Goal: Task Accomplishment & Management: Manage account settings

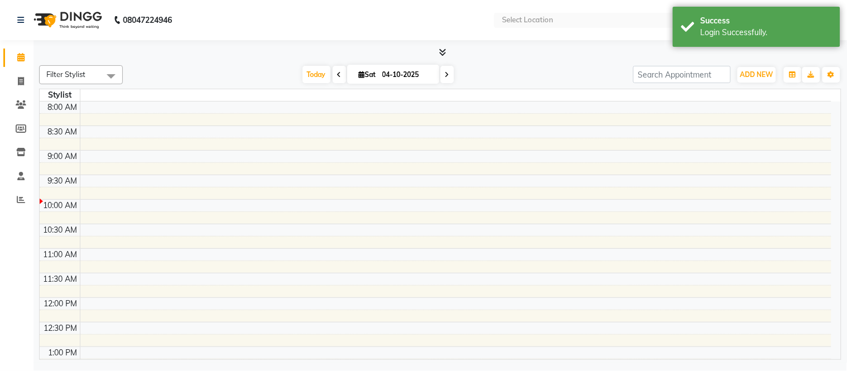
select select "en"
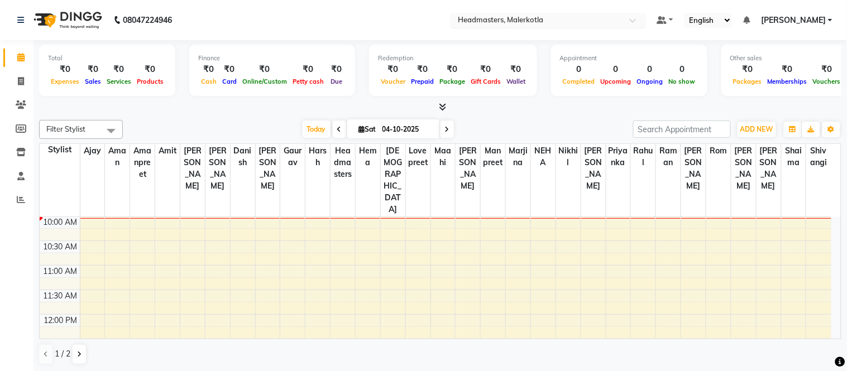
click at [513, 17] on input "text" at bounding box center [537, 21] width 162 height 11
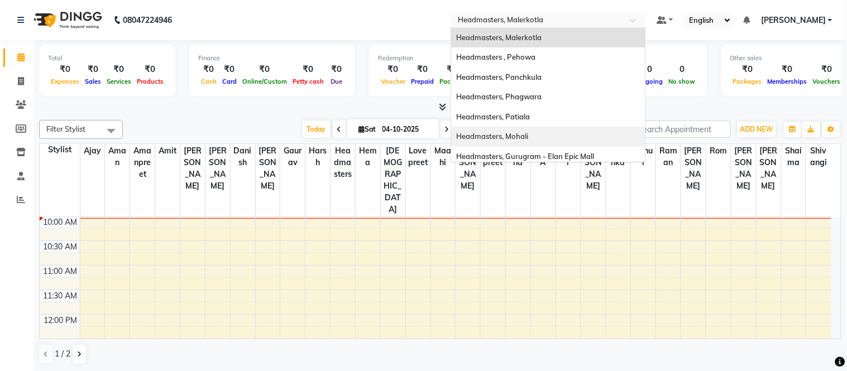
click at [536, 142] on div "Headmasters, Mohali" at bounding box center [548, 137] width 194 height 20
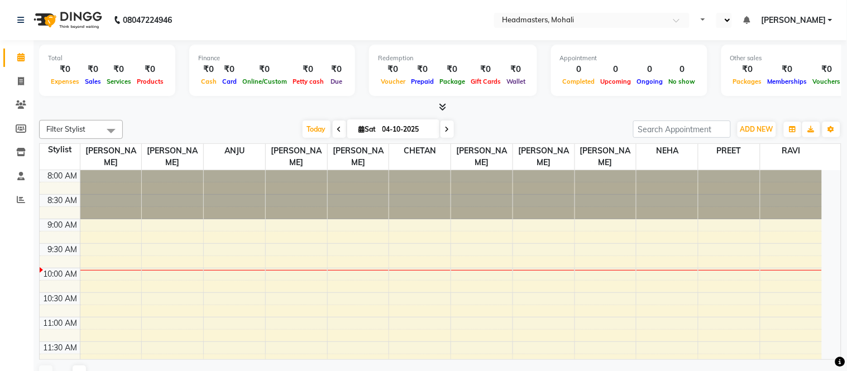
select select "en"
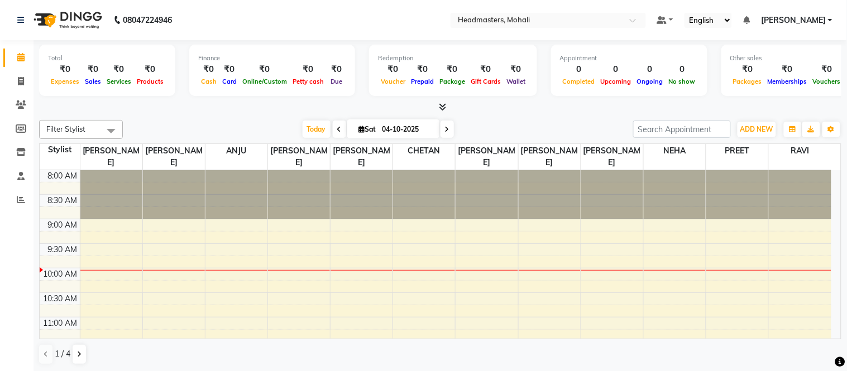
click at [441, 109] on icon at bounding box center [442, 107] width 7 height 8
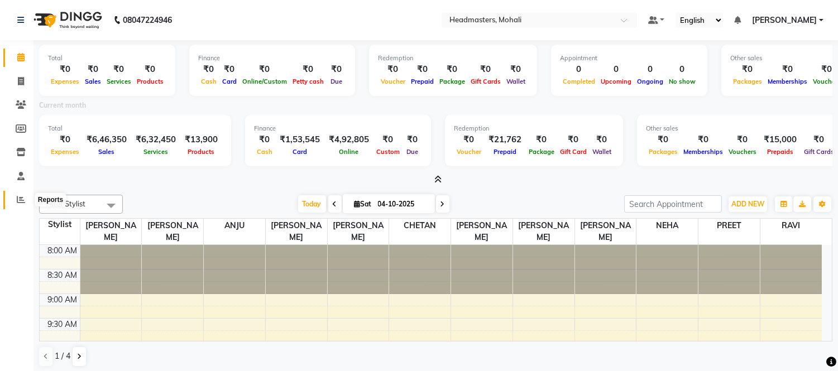
click at [13, 199] on span at bounding box center [21, 200] width 20 height 13
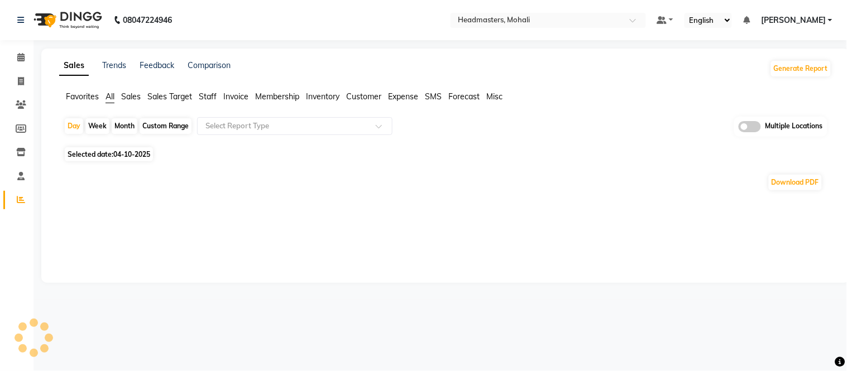
click at [85, 90] on div "Sales Trends Feedback Comparison Generate Report Favorites All Sales Sales Targ…" at bounding box center [445, 166] width 808 height 234
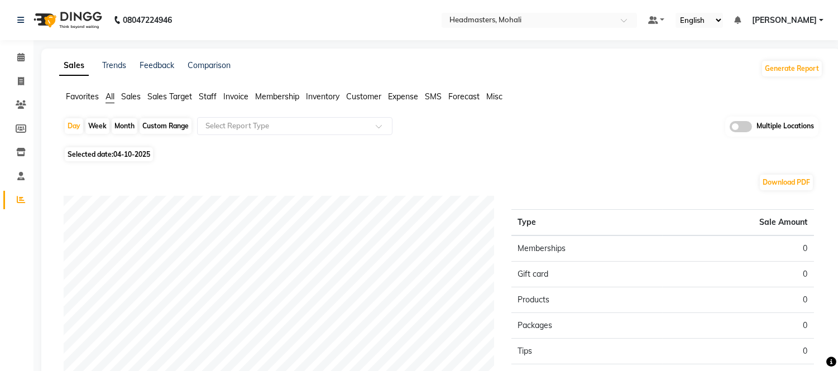
click at [85, 101] on span "Favorites" at bounding box center [82, 97] width 33 height 10
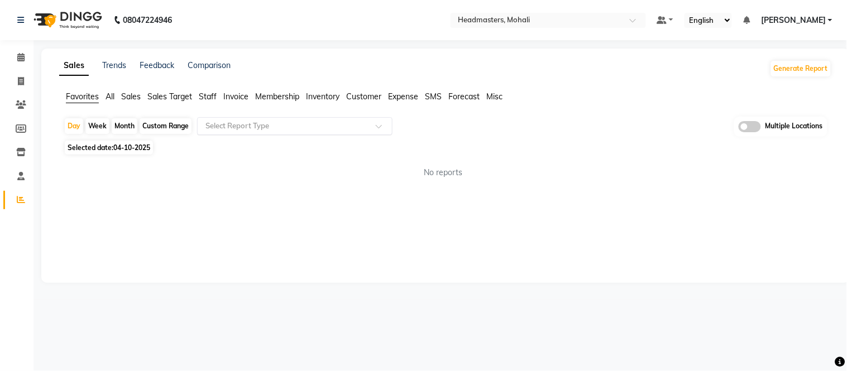
click at [216, 125] on input "text" at bounding box center [283, 126] width 161 height 11
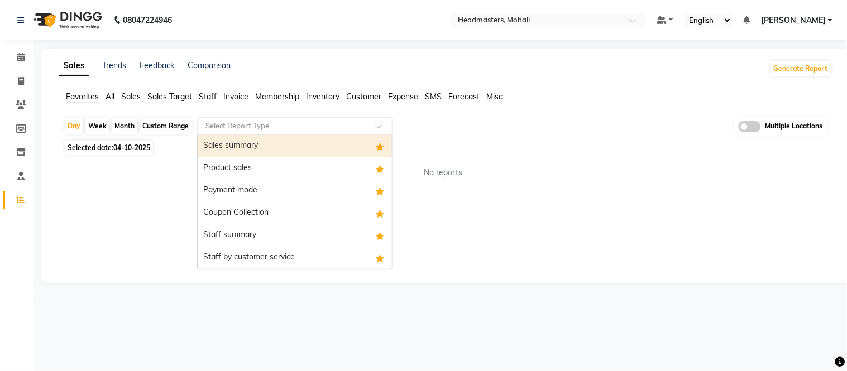
drag, startPoint x: 226, startPoint y: 143, endPoint x: 143, endPoint y: 149, distance: 82.8
click at [221, 143] on div "Sales summary" at bounding box center [295, 146] width 194 height 22
click at [147, 147] on span "04-10-2025" at bounding box center [131, 147] width 37 height 8
select select "10"
select select "2025"
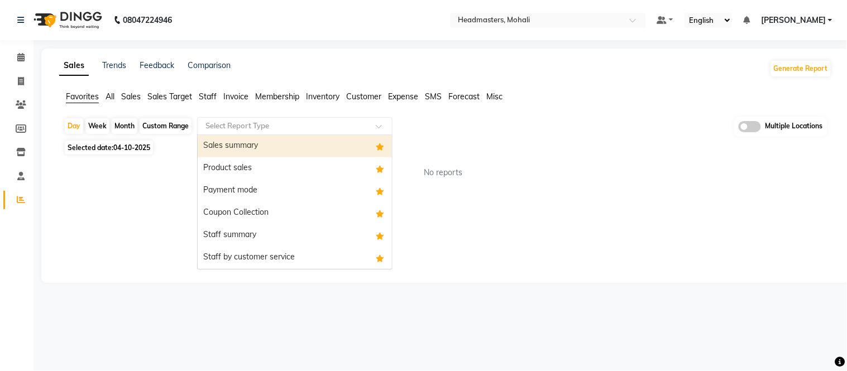
select select "full_report"
select select "csv"
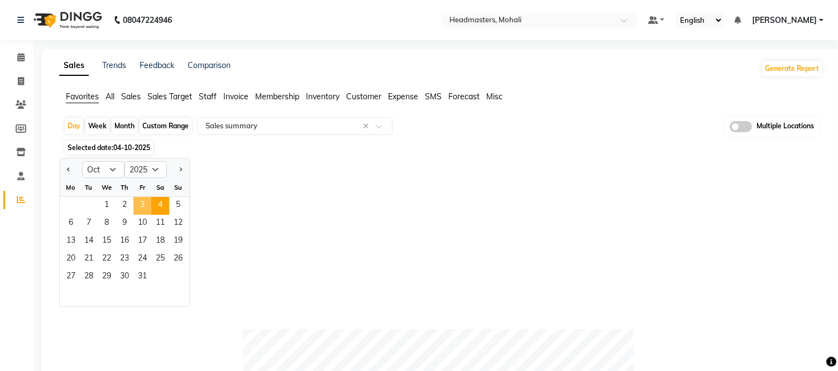
click at [141, 201] on span "3" at bounding box center [142, 206] width 18 height 18
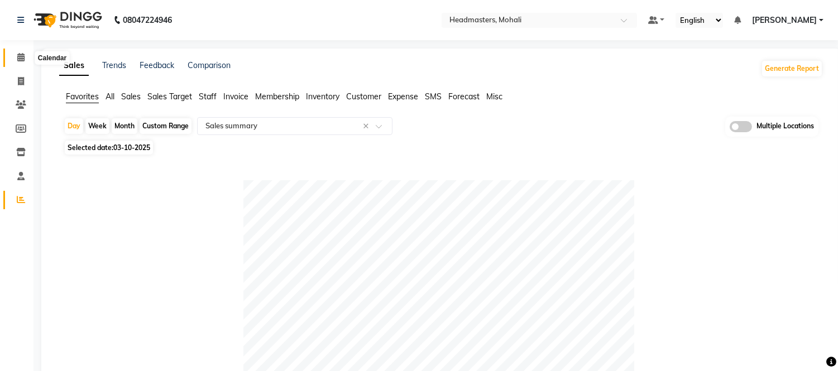
click at [13, 56] on span at bounding box center [21, 57] width 20 height 13
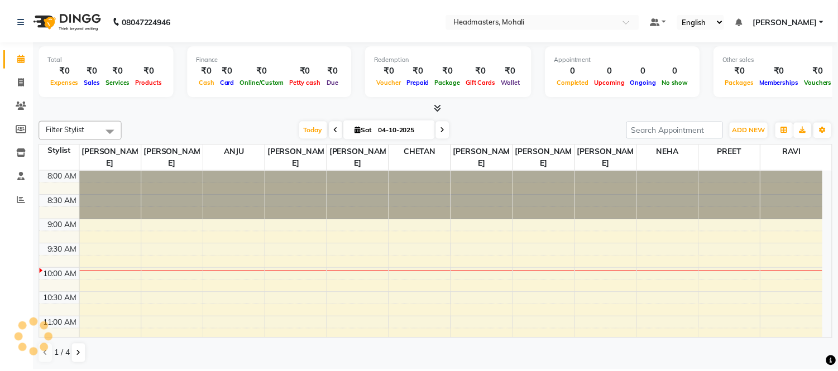
scroll to position [99, 0]
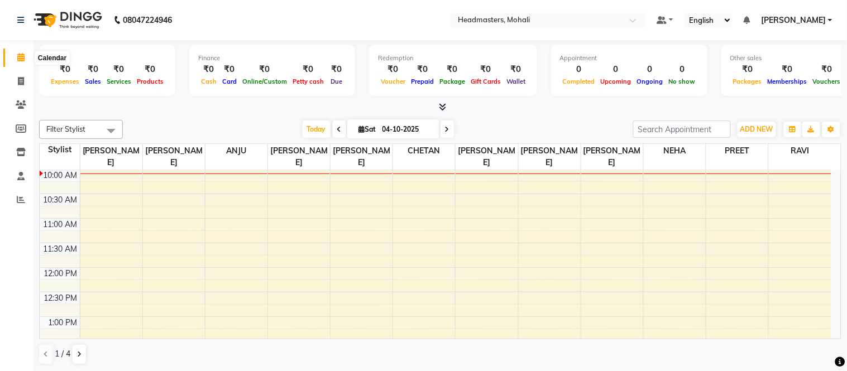
click at [14, 57] on span at bounding box center [21, 57] width 20 height 13
drag, startPoint x: 205, startPoint y: 11, endPoint x: 209, endPoint y: 2, distance: 10.5
click at [209, 3] on nav "08047224946 Select Location × Headmasters, Mohali Default Panel My Panel Englis…" at bounding box center [423, 20] width 847 height 40
drag, startPoint x: 352, startPoint y: 12, endPoint x: 348, endPoint y: 2, distance: 10.8
click at [348, 2] on nav "08047224946 Select Location × Headmasters, Mohali Default Panel My Panel Englis…" at bounding box center [423, 20] width 847 height 40
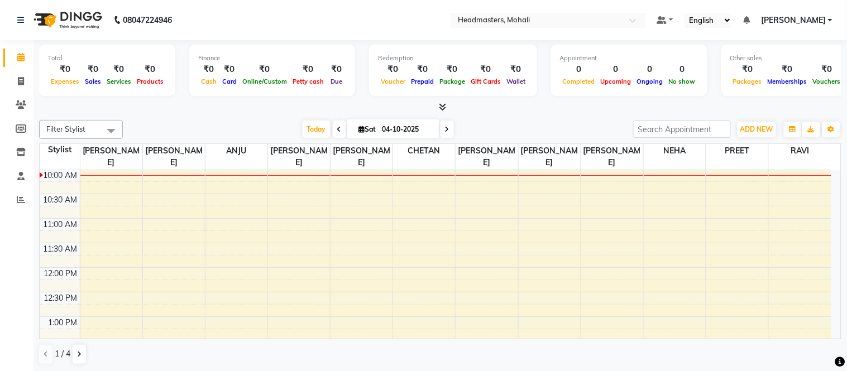
click at [443, 107] on icon at bounding box center [442, 107] width 7 height 8
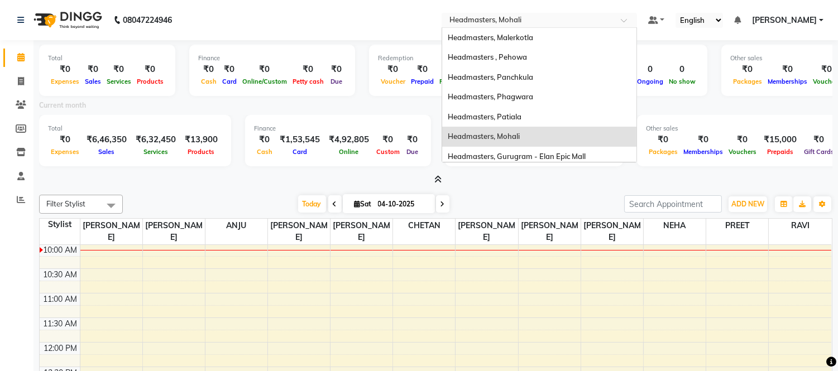
click at [510, 15] on div "× Headmasters, Mohali" at bounding box center [485, 20] width 72 height 11
click at [506, 105] on div "Headmasters, Phagwara" at bounding box center [539, 97] width 194 height 20
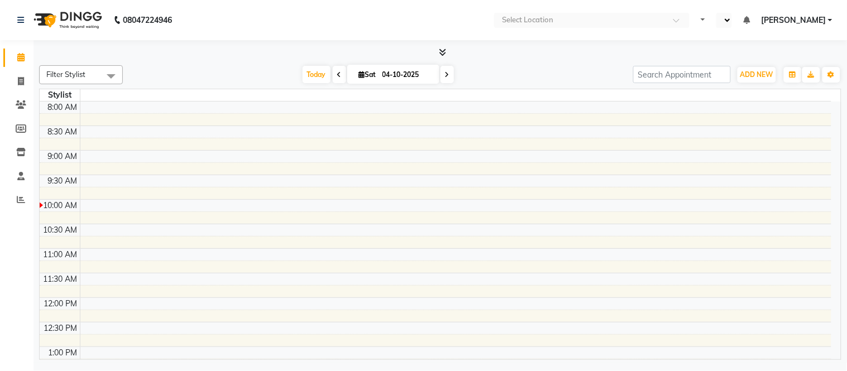
select select "en"
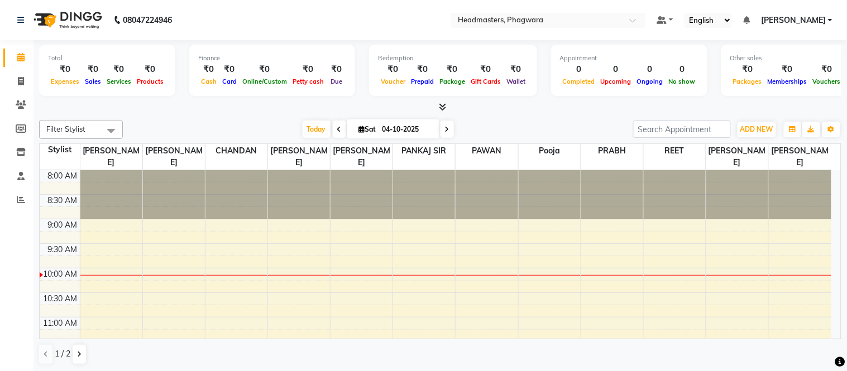
click at [511, 32] on nav "08047224946 Select Location × Headmasters, Phagwara Default Panel My Panel Engl…" at bounding box center [423, 20] width 847 height 40
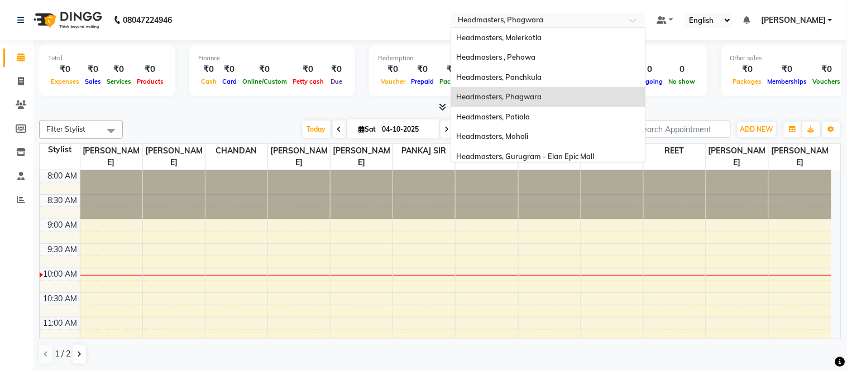
click at [516, 26] on input "text" at bounding box center [537, 21] width 162 height 11
click at [518, 113] on span "Headmasters, Patiala" at bounding box center [494, 116] width 74 height 9
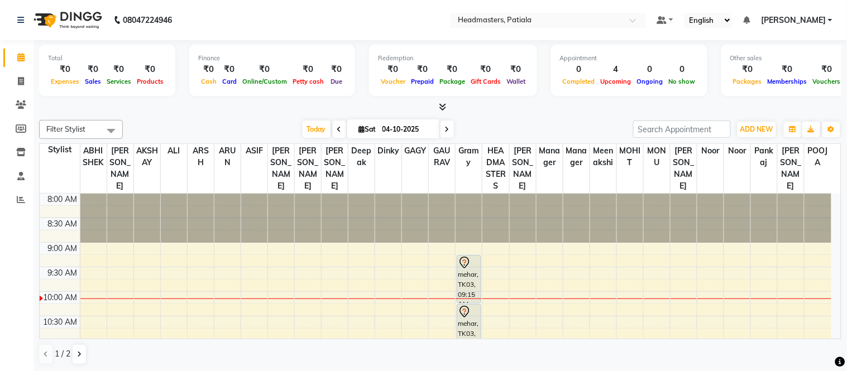
select select "en"
click at [444, 104] on icon at bounding box center [442, 107] width 7 height 8
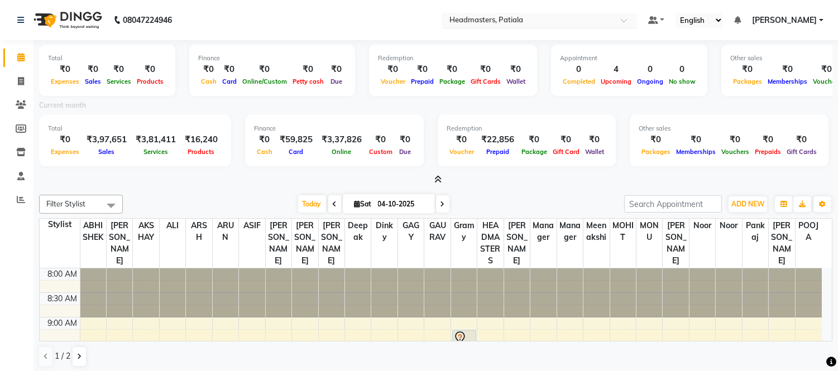
click at [534, 16] on input "text" at bounding box center [528, 21] width 162 height 11
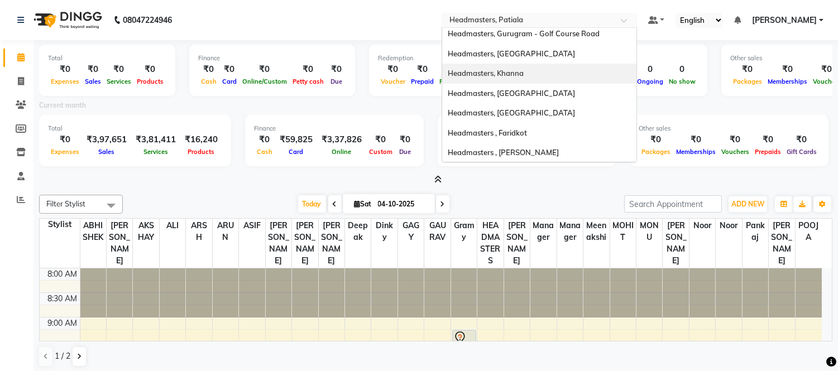
scroll to position [77, 0]
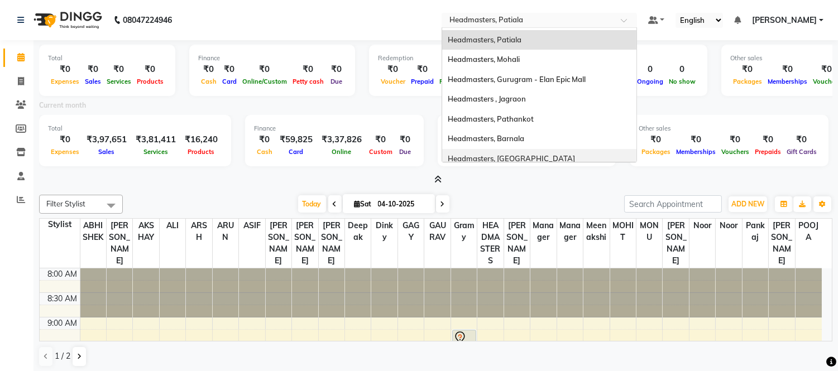
click at [520, 155] on span "Headmasters, [GEOGRAPHIC_DATA]" at bounding box center [511, 158] width 127 height 9
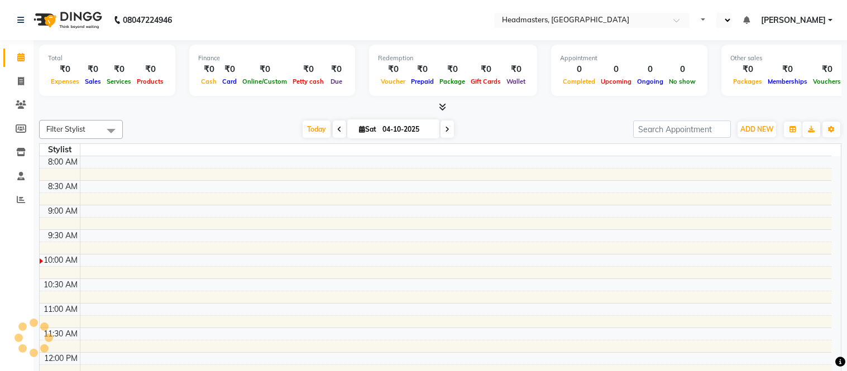
select select "en"
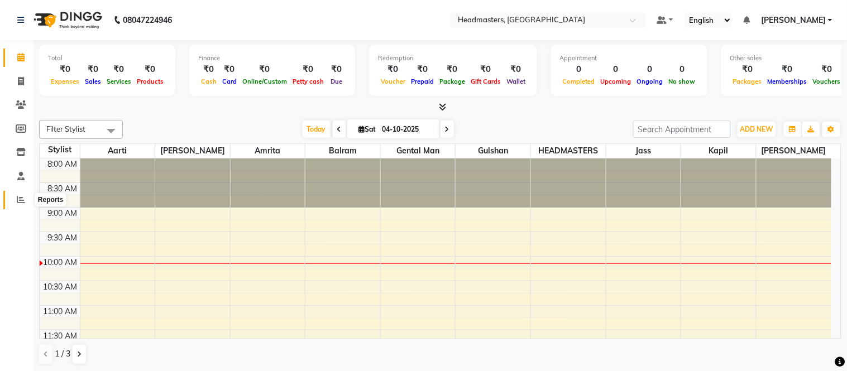
click at [20, 201] on icon at bounding box center [21, 199] width 8 height 8
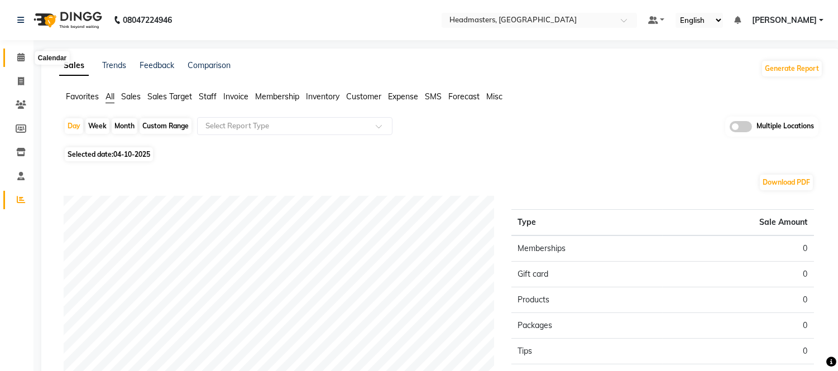
click at [25, 56] on span at bounding box center [21, 57] width 20 height 13
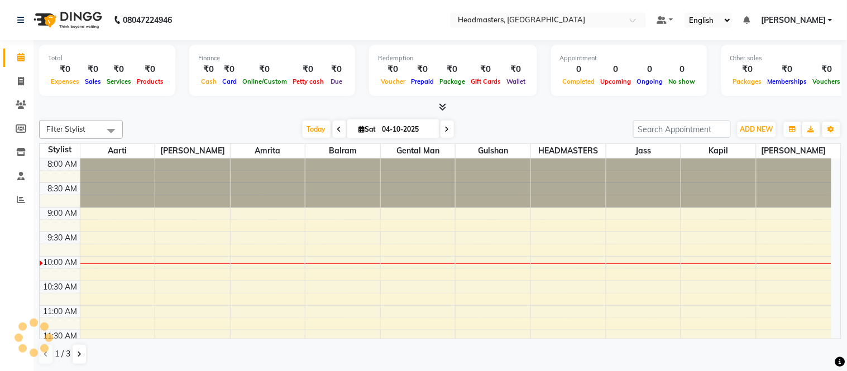
scroll to position [99, 0]
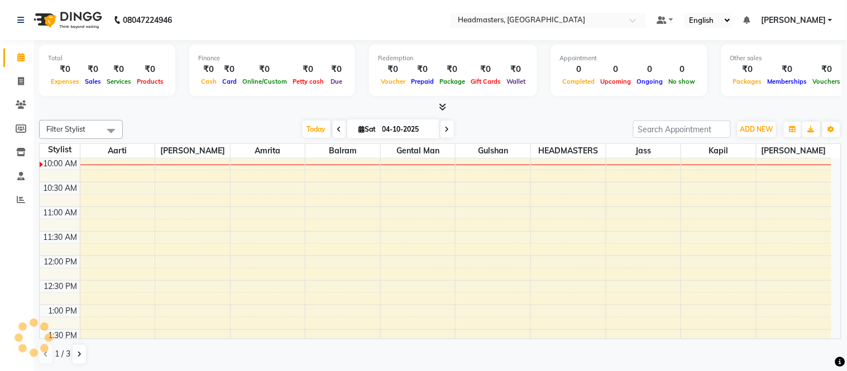
click at [437, 105] on span at bounding box center [440, 108] width 12 height 12
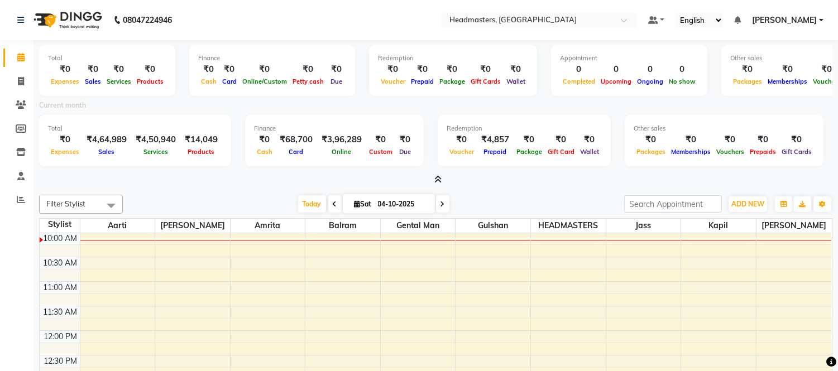
click at [436, 177] on icon at bounding box center [437, 179] width 7 height 8
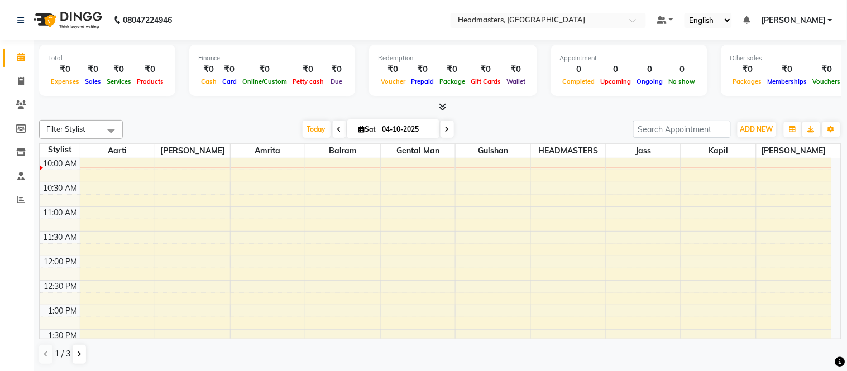
click at [442, 110] on icon at bounding box center [442, 107] width 7 height 8
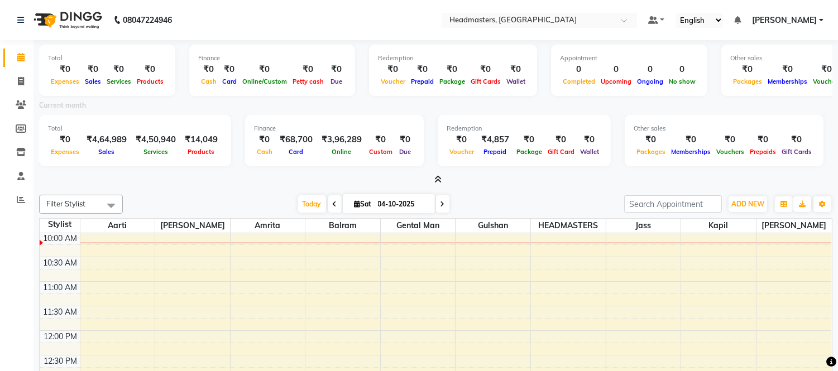
click at [435, 177] on icon at bounding box center [437, 179] width 7 height 8
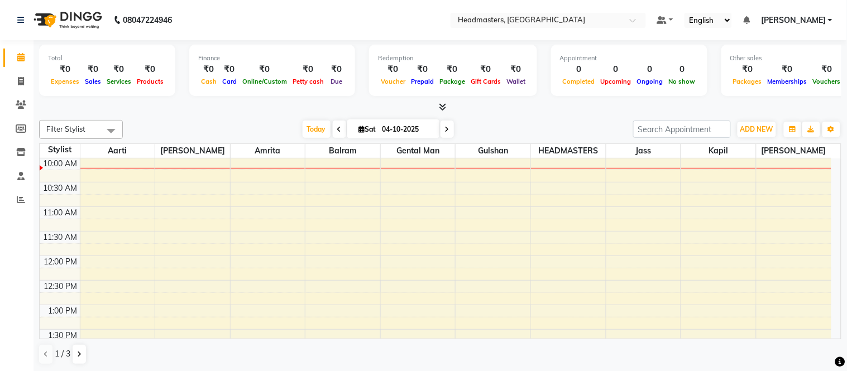
click at [393, 74] on div "₹0" at bounding box center [393, 69] width 30 height 13
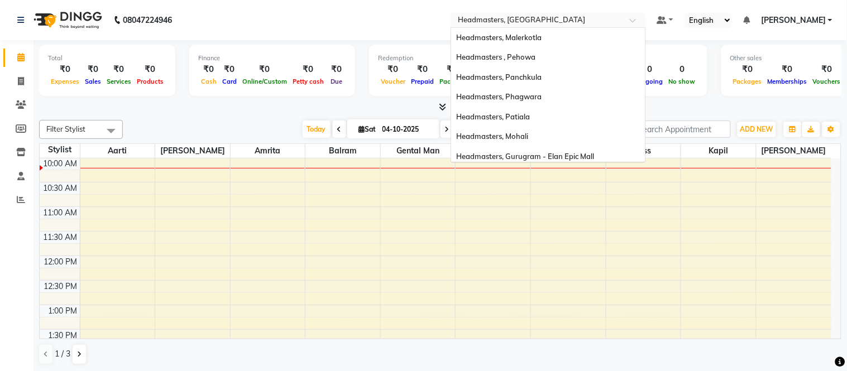
click at [535, 17] on input "text" at bounding box center [537, 21] width 162 height 11
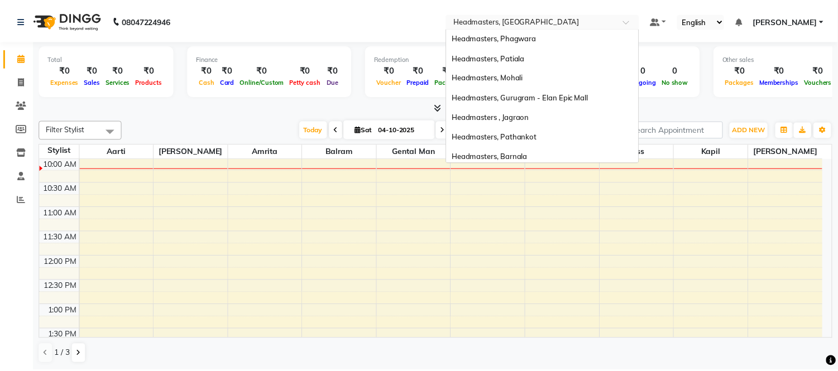
scroll to position [0, 0]
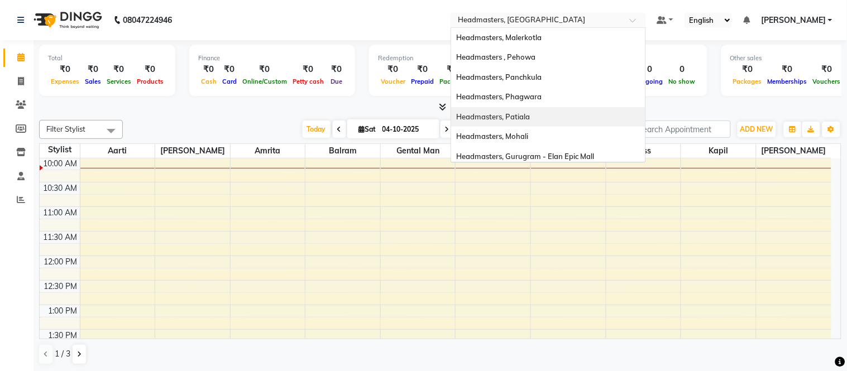
drag, startPoint x: 231, startPoint y: 123, endPoint x: 344, endPoint y: 108, distance: 114.3
click at [236, 123] on div "Today Sat 04-10-2025" at bounding box center [377, 129] width 499 height 17
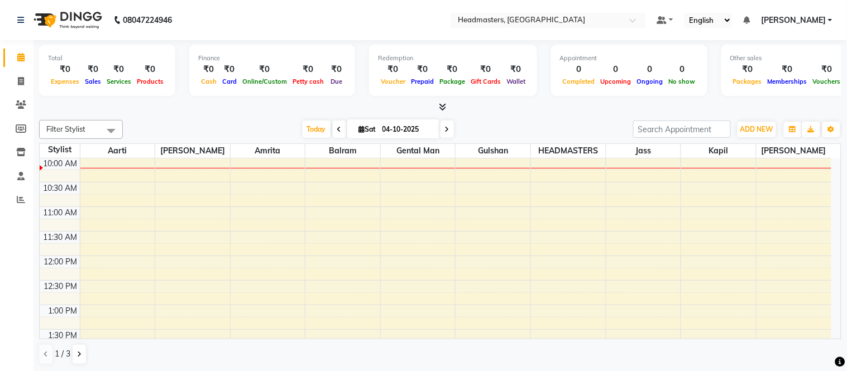
click at [444, 104] on icon at bounding box center [442, 107] width 7 height 8
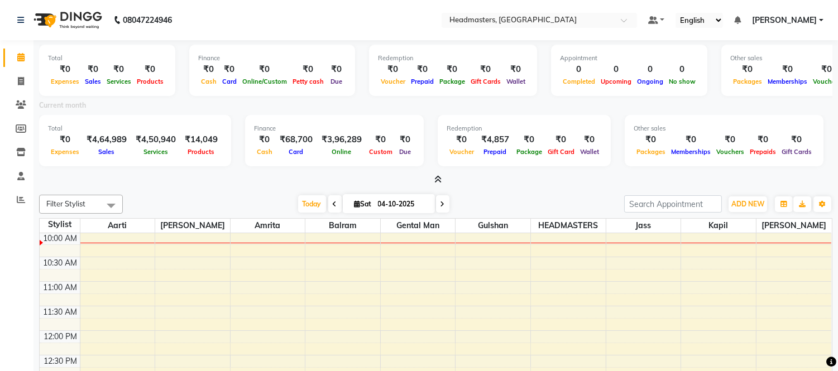
drag, startPoint x: 442, startPoint y: 181, endPoint x: 493, endPoint y: 132, distance: 71.4
click at [443, 181] on div at bounding box center [435, 180] width 793 height 12
click at [542, 30] on nav "08047224946 Select Location × Headmasters, Jalandhar Default Panel My Panel Eng…" at bounding box center [419, 20] width 838 height 40
click at [544, 21] on input "text" at bounding box center [528, 21] width 162 height 11
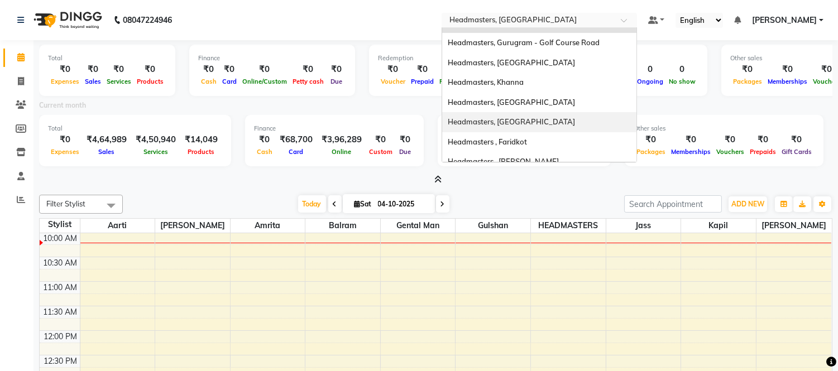
scroll to position [222, 0]
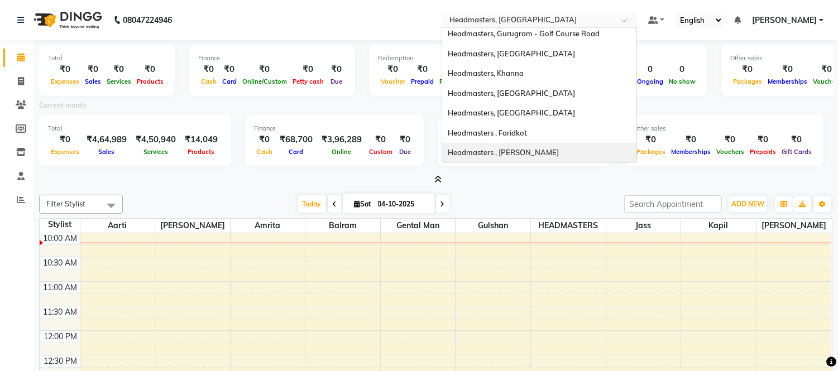
click at [542, 153] on span "Headmasters , Sri Muktsar Sahib" at bounding box center [503, 152] width 111 height 9
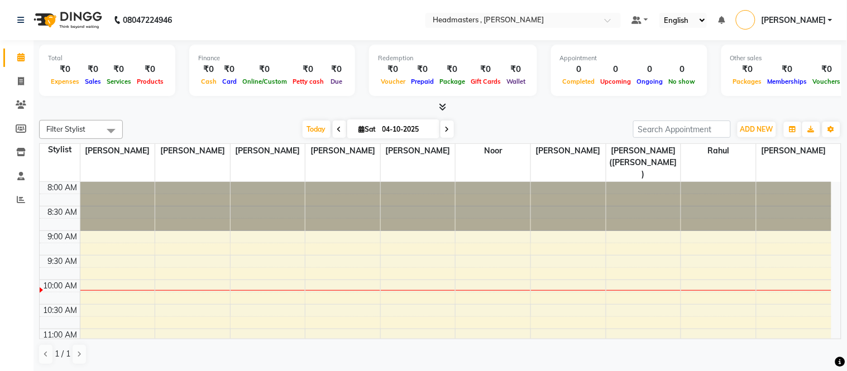
select select "en"
click at [440, 105] on icon at bounding box center [442, 107] width 7 height 8
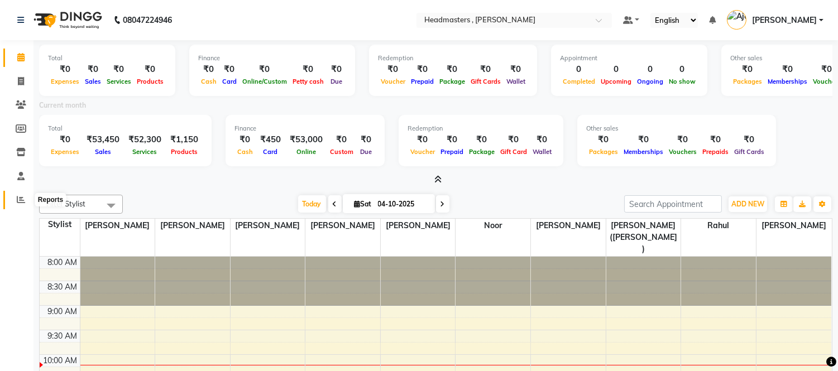
click at [19, 201] on icon at bounding box center [21, 199] width 8 height 8
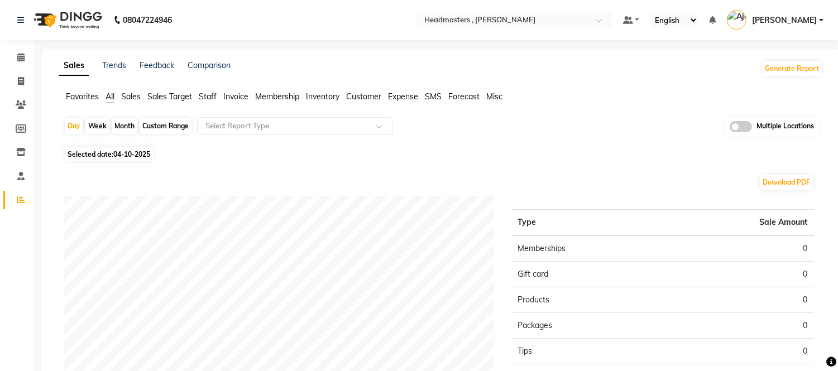
click at [80, 97] on span "Favorites" at bounding box center [82, 97] width 33 height 10
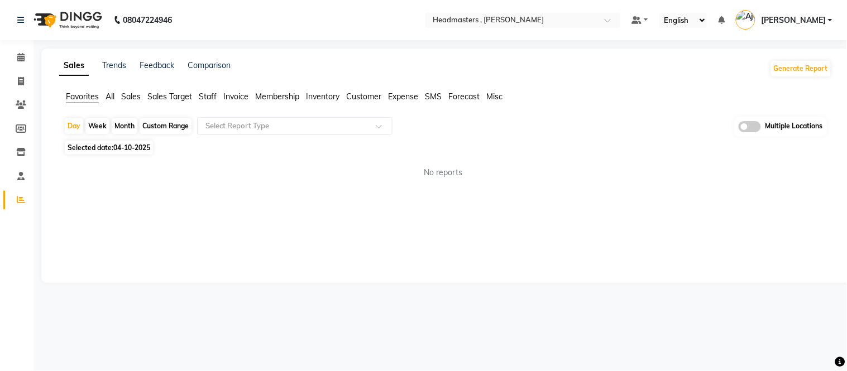
click at [215, 135] on div "Day Week Month Custom Range Select Report Type Multiple Locations" at bounding box center [445, 127] width 763 height 21
click at [225, 133] on div "Select Report Type" at bounding box center [294, 126] width 195 height 18
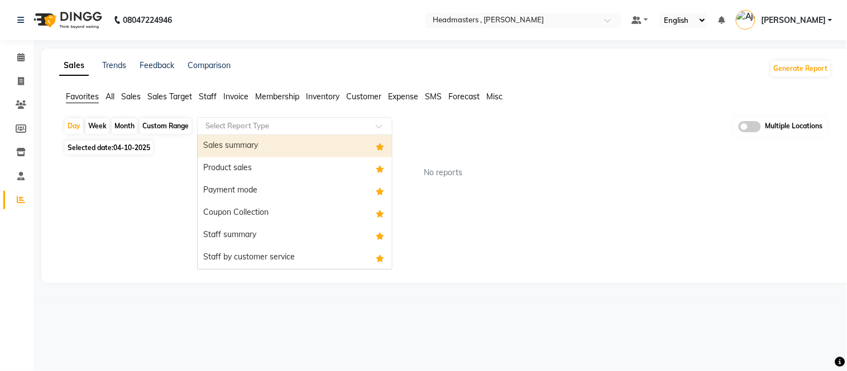
click at [224, 149] on div "Sales summary" at bounding box center [295, 146] width 194 height 22
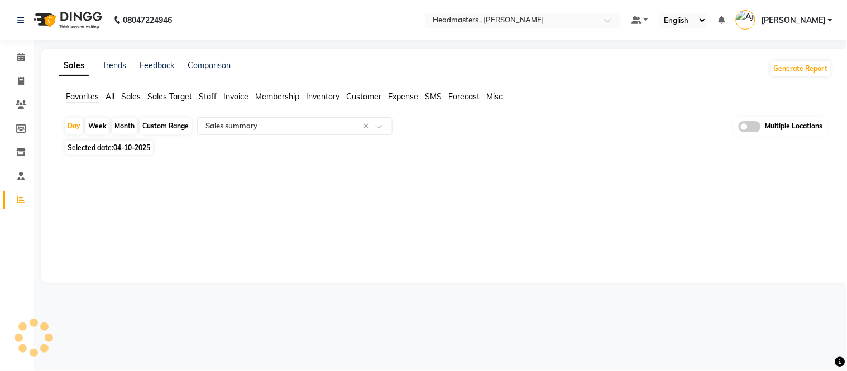
click at [147, 148] on span "04-10-2025" at bounding box center [131, 147] width 37 height 8
select select "full_report"
select select "csv"
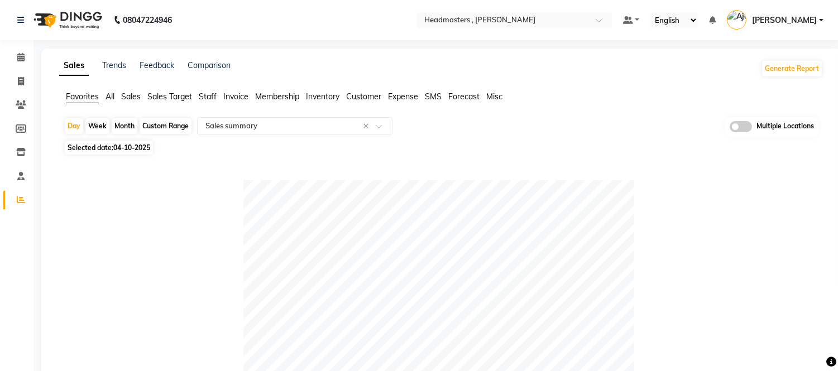
click at [135, 152] on span "04-10-2025" at bounding box center [131, 147] width 37 height 8
select select "10"
select select "2025"
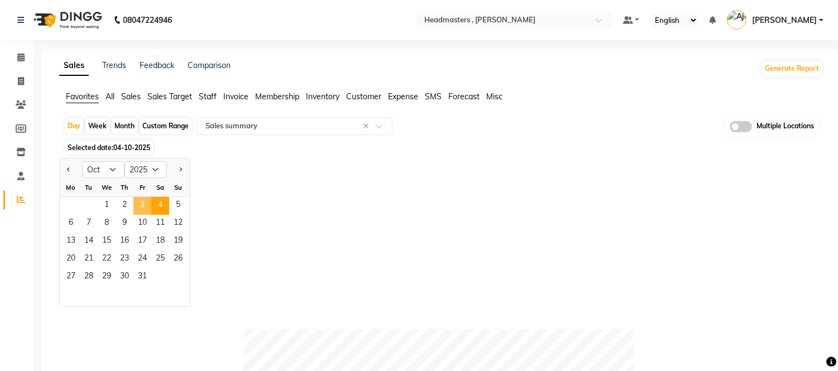
click at [143, 205] on span "3" at bounding box center [142, 206] width 18 height 18
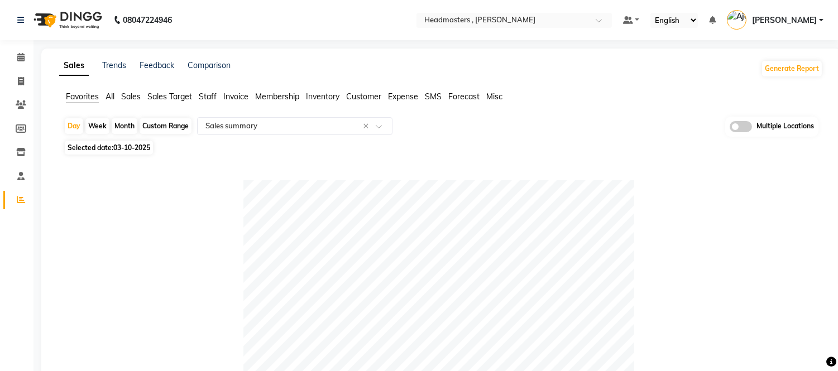
click at [113, 147] on span "Selected date: 03-10-2025" at bounding box center [109, 148] width 88 height 14
select select "10"
select select "2025"
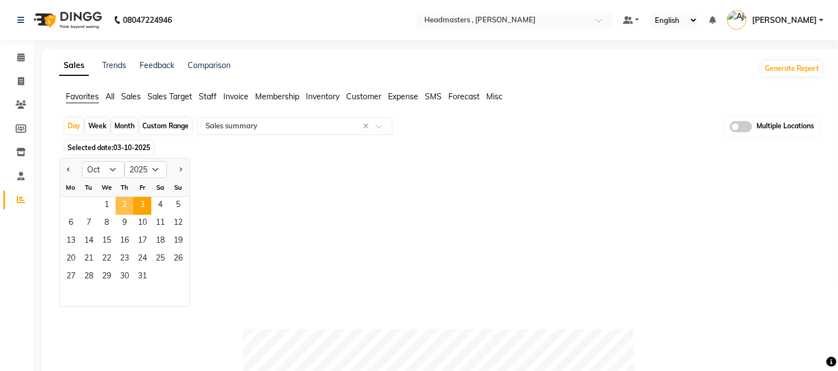
click at [118, 204] on span "2" at bounding box center [125, 206] width 18 height 18
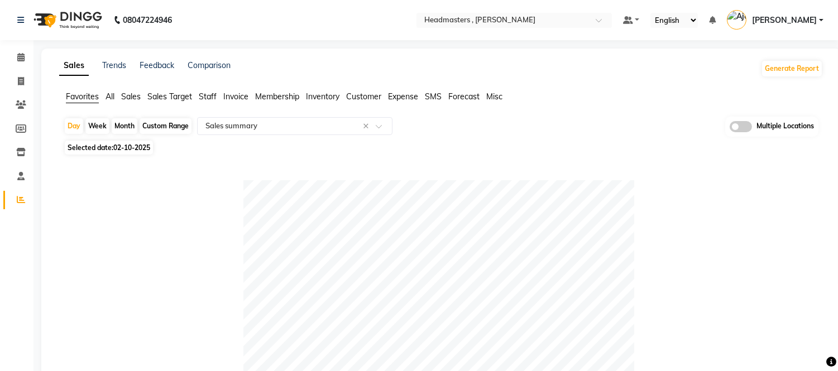
click at [123, 151] on span "02-10-2025" at bounding box center [131, 147] width 37 height 8
select select "10"
select select "2025"
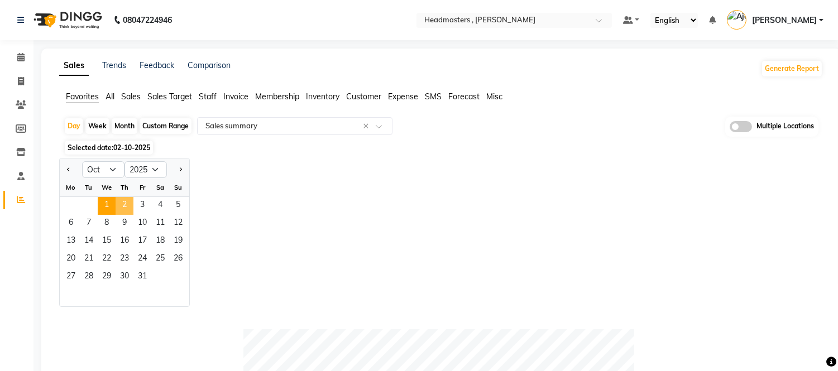
click at [113, 202] on span "1" at bounding box center [107, 206] width 18 height 18
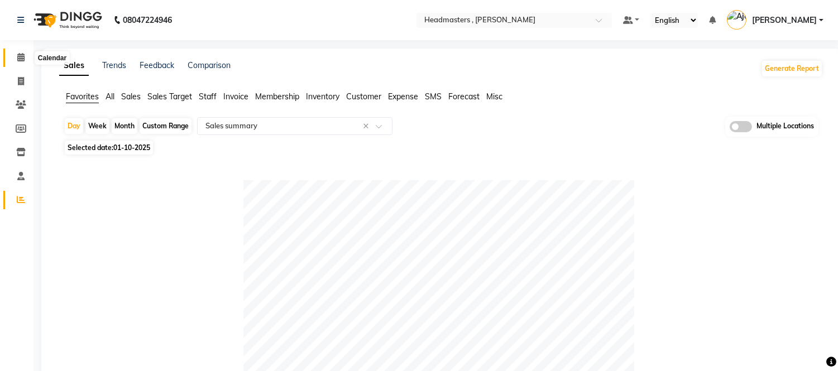
click at [21, 54] on icon at bounding box center [20, 57] width 7 height 8
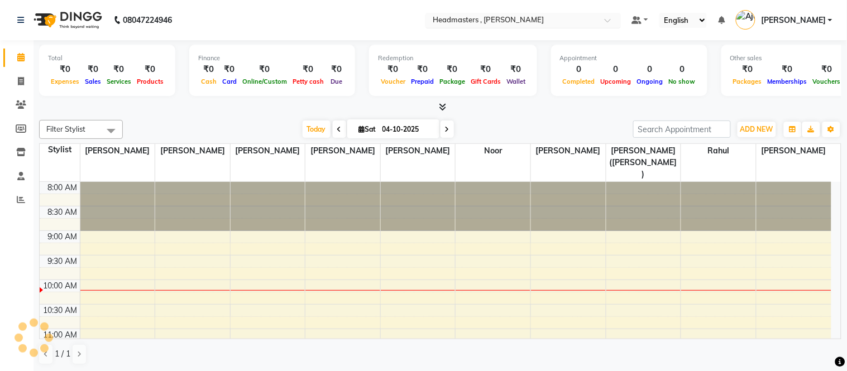
click at [536, 26] on input "text" at bounding box center [512, 21] width 162 height 11
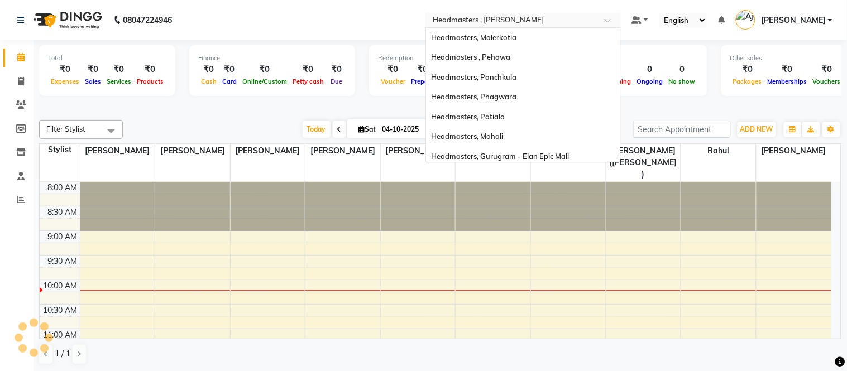
scroll to position [222, 0]
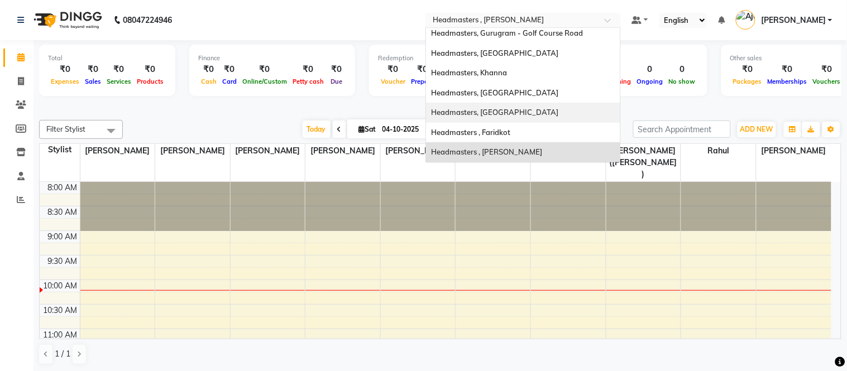
click at [522, 108] on span "Headmasters, [GEOGRAPHIC_DATA]" at bounding box center [494, 112] width 127 height 9
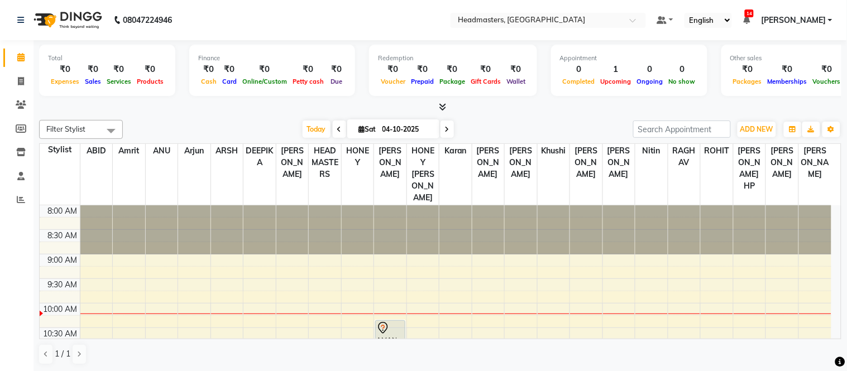
click at [753, 15] on span "14" at bounding box center [749, 13] width 9 height 8
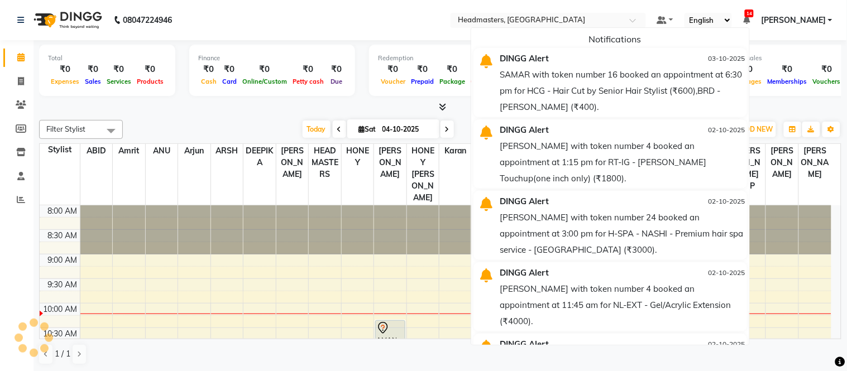
click at [366, 8] on nav "08047224946 Select Location × Headmasters, [GEOGRAPHIC_DATA] Default Panel My P…" at bounding box center [423, 20] width 847 height 40
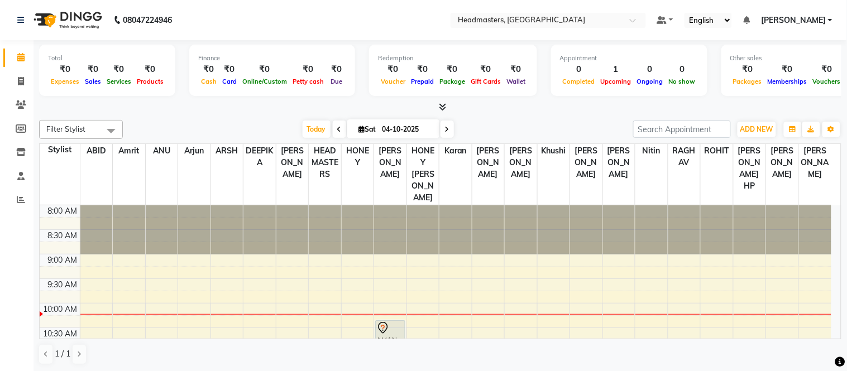
click at [444, 109] on icon at bounding box center [442, 107] width 7 height 8
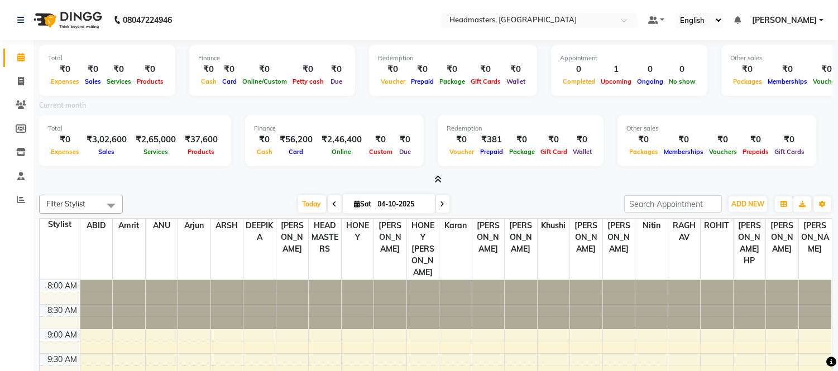
click at [438, 174] on span at bounding box center [436, 180] width 12 height 12
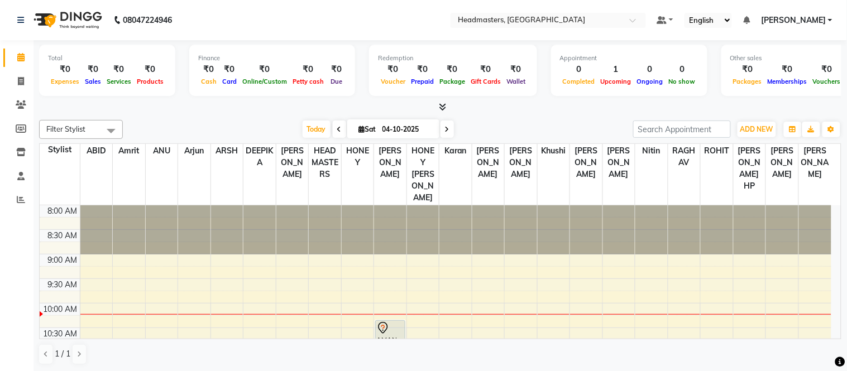
drag, startPoint x: 304, startPoint y: 24, endPoint x: 297, endPoint y: 2, distance: 22.6
click at [303, 21] on nav "08047224946 Select Location × Headmasters, [GEOGRAPHIC_DATA] Default Panel My P…" at bounding box center [423, 20] width 847 height 40
click at [444, 109] on icon at bounding box center [442, 107] width 7 height 8
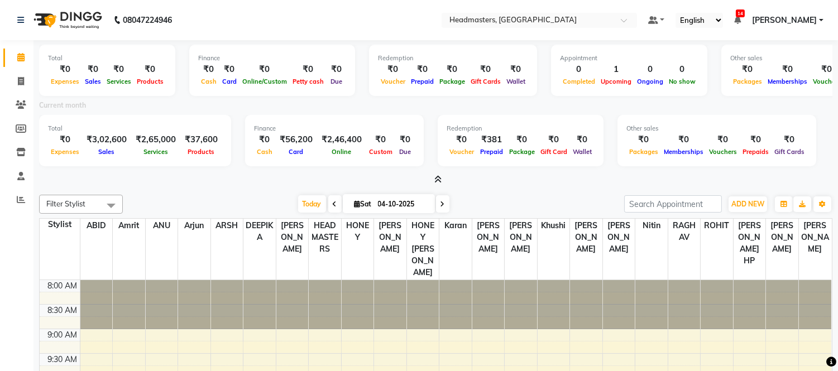
click at [440, 176] on icon at bounding box center [437, 179] width 7 height 8
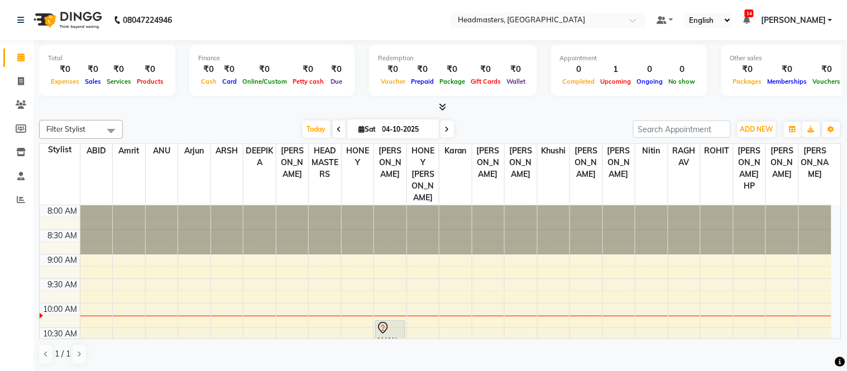
click at [753, 13] on span "14" at bounding box center [749, 13] width 9 height 8
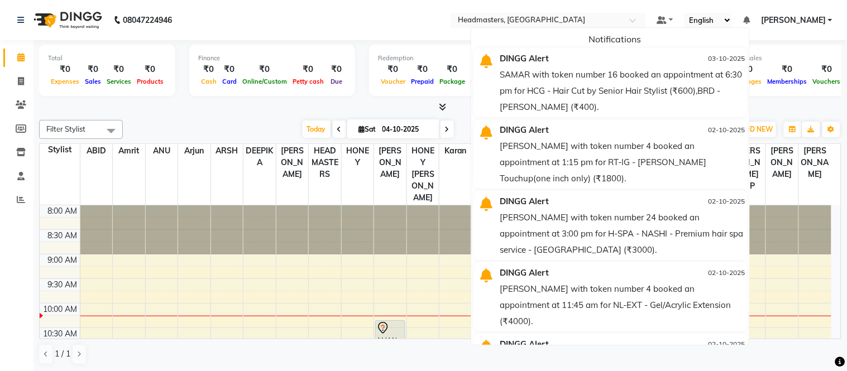
click at [750, 15] on span at bounding box center [746, 20] width 7 height 10
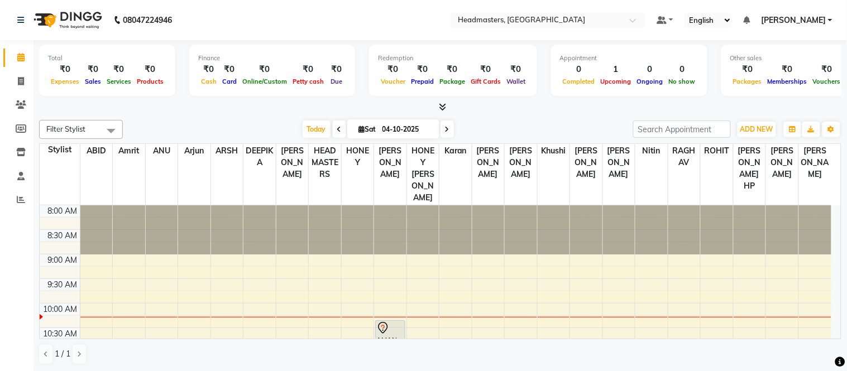
click at [444, 107] on icon at bounding box center [442, 107] width 7 height 8
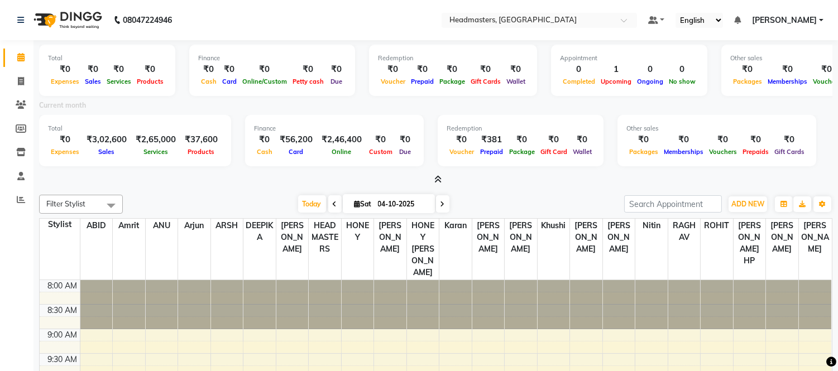
click at [441, 177] on div at bounding box center [435, 180] width 793 height 12
click at [441, 177] on icon at bounding box center [437, 179] width 7 height 8
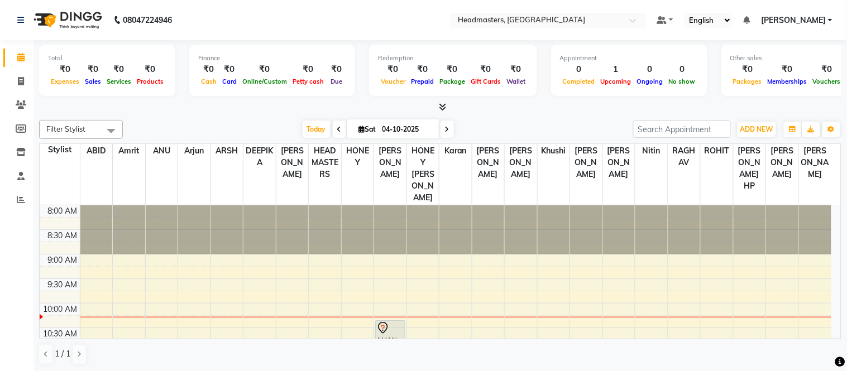
click at [207, 120] on div "Filter Stylist Select All ABID Amrit ANU Arjun ARSH DEEPIKA GURJEET HEAD MASTER…" at bounding box center [440, 129] width 802 height 19
drag, startPoint x: 227, startPoint y: 18, endPoint x: 230, endPoint y: 8, distance: 10.6
click at [228, 17] on nav "08047224946 Select Location × Headmasters, [GEOGRAPHIC_DATA] Default Panel My P…" at bounding box center [423, 20] width 847 height 40
click at [440, 104] on icon at bounding box center [442, 107] width 7 height 8
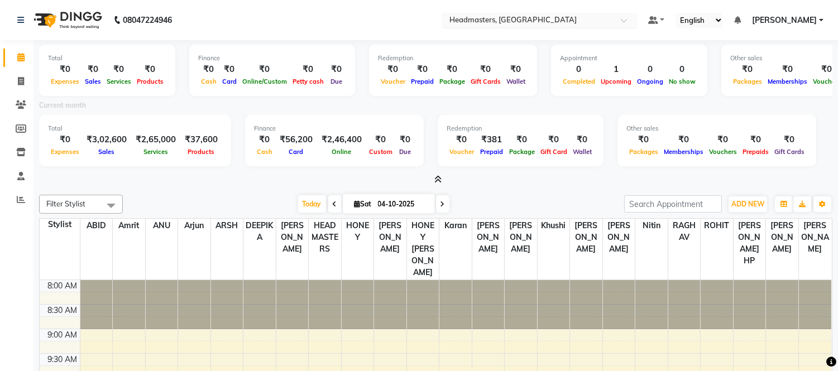
click at [538, 18] on input "text" at bounding box center [528, 21] width 162 height 11
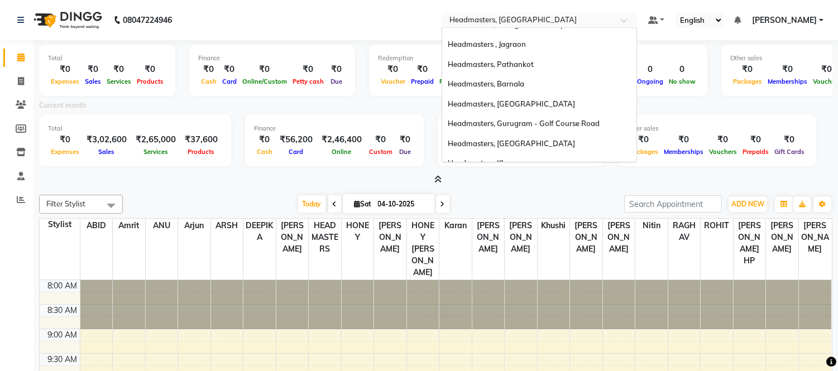
scroll to position [222, 0]
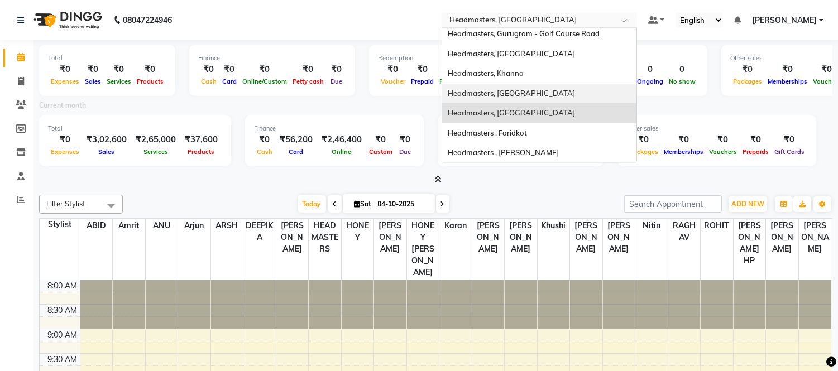
click at [525, 89] on span "Headmasters, [GEOGRAPHIC_DATA]" at bounding box center [511, 93] width 127 height 9
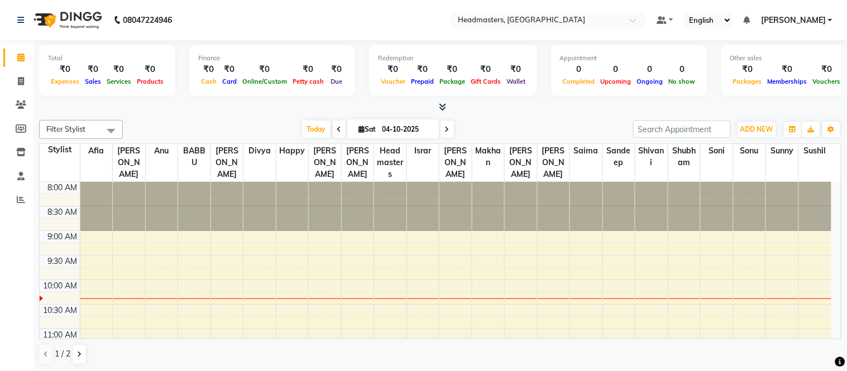
click at [439, 104] on icon at bounding box center [442, 107] width 7 height 8
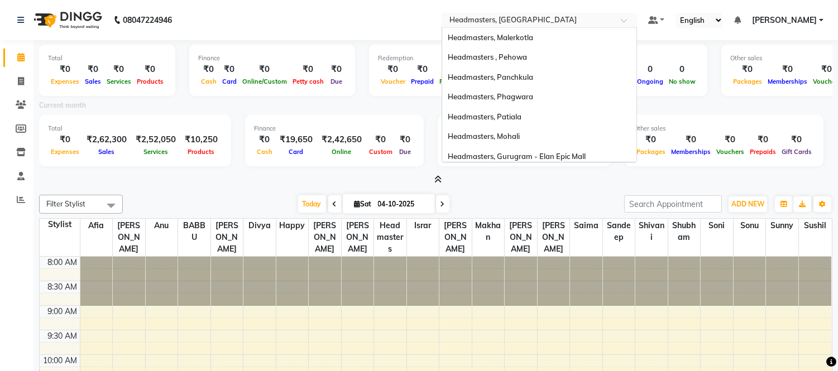
click at [540, 20] on input "text" at bounding box center [528, 21] width 162 height 11
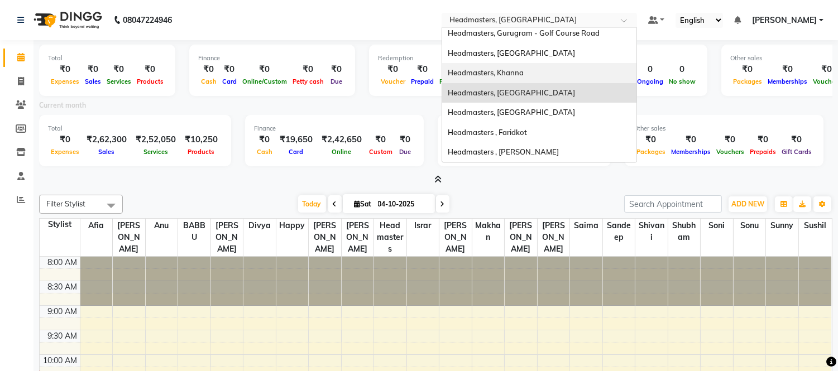
click at [523, 68] on span "Headmasters, Khanna" at bounding box center [486, 72] width 76 height 9
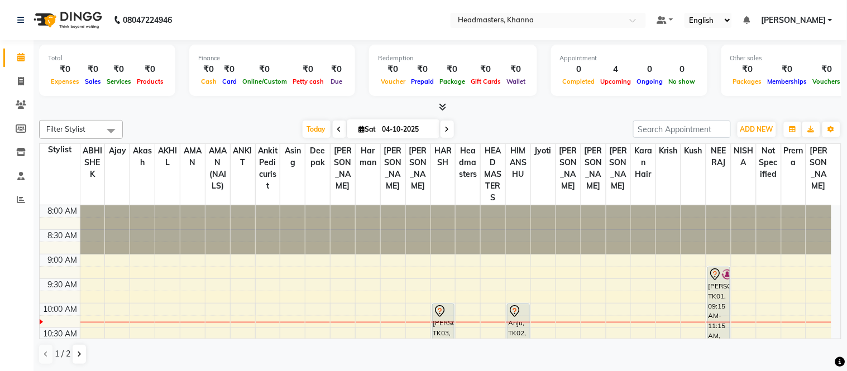
click at [445, 105] on icon at bounding box center [442, 107] width 7 height 8
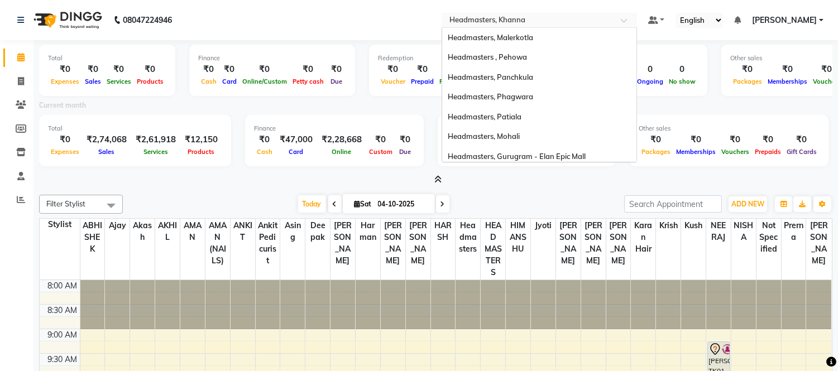
click at [525, 18] on input "text" at bounding box center [528, 21] width 162 height 11
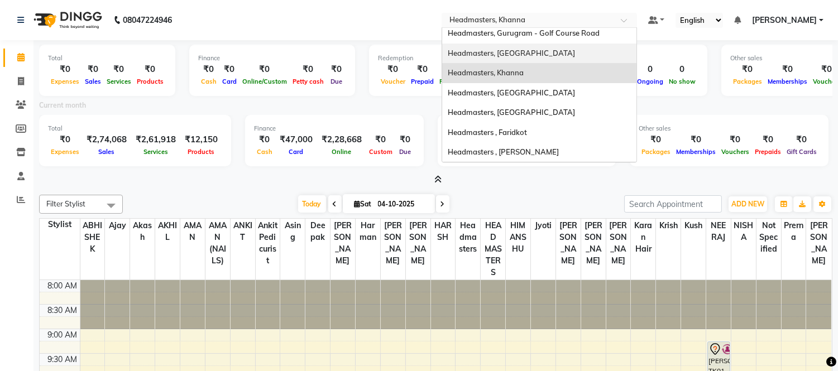
click at [508, 50] on span "Headmasters, [GEOGRAPHIC_DATA]" at bounding box center [511, 53] width 127 height 9
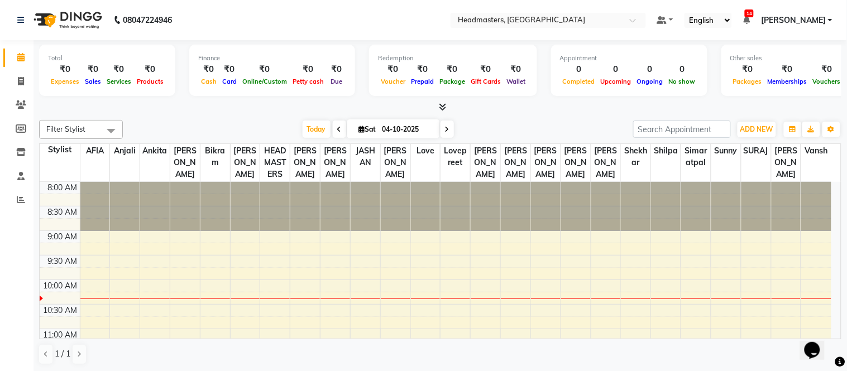
click at [443, 107] on icon at bounding box center [442, 107] width 7 height 8
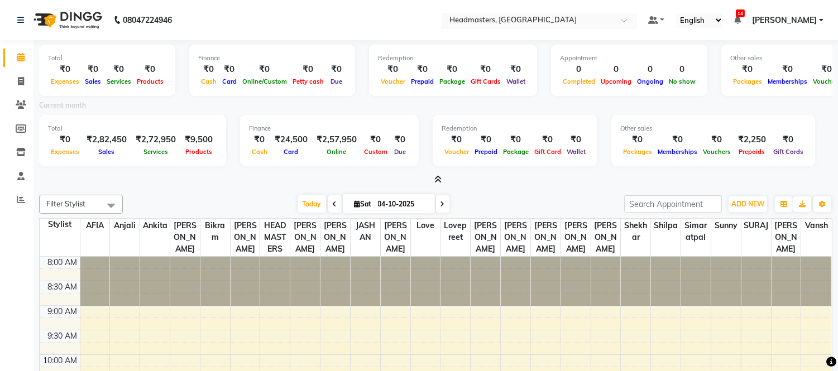
click at [510, 18] on input "text" at bounding box center [528, 21] width 162 height 11
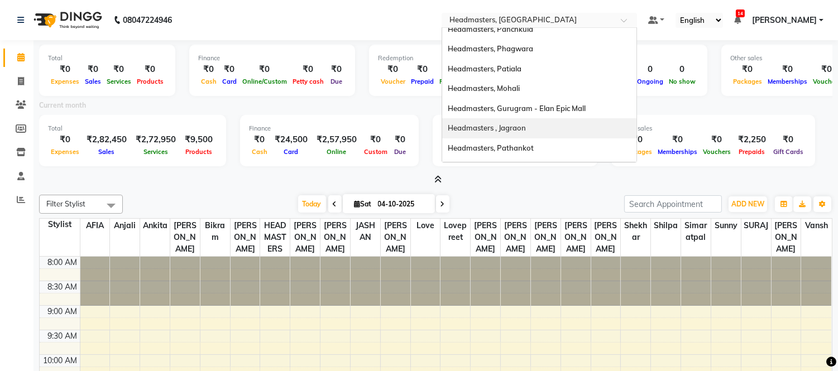
scroll to position [46, 0]
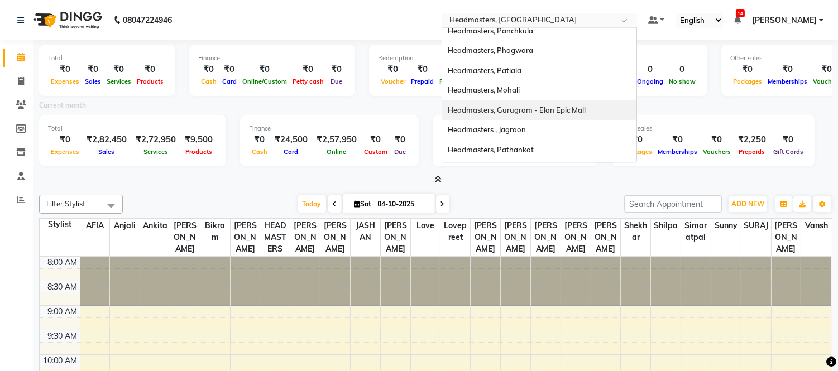
click at [582, 107] on span "Headmasters, Gurugram - Elan Epic Mall" at bounding box center [517, 109] width 138 height 9
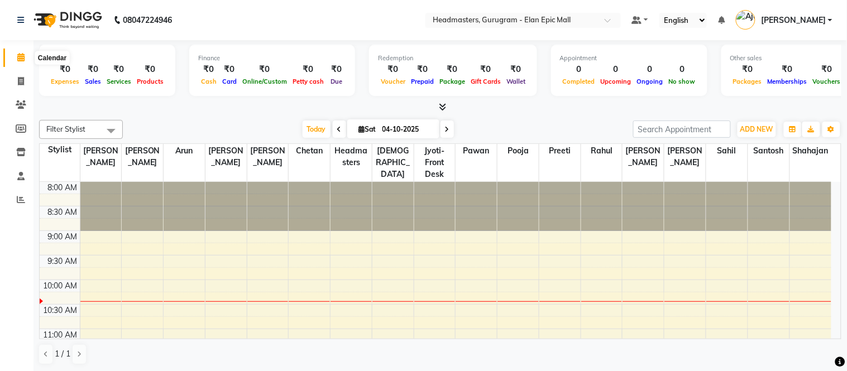
click at [15, 52] on span at bounding box center [21, 57] width 20 height 13
click at [15, 53] on span at bounding box center [21, 57] width 20 height 13
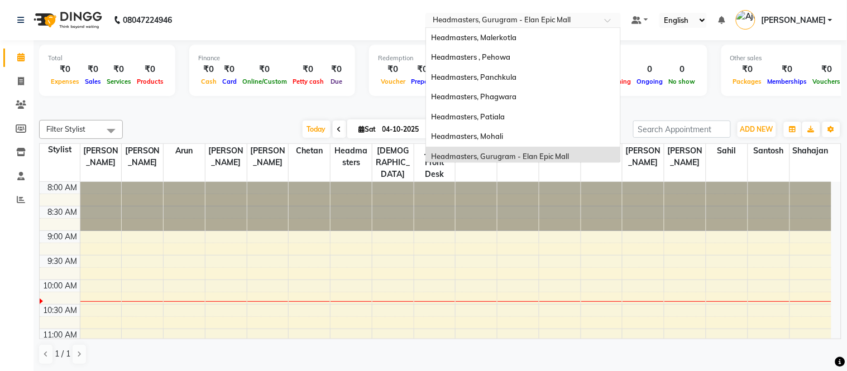
click at [588, 18] on input "text" at bounding box center [512, 21] width 162 height 11
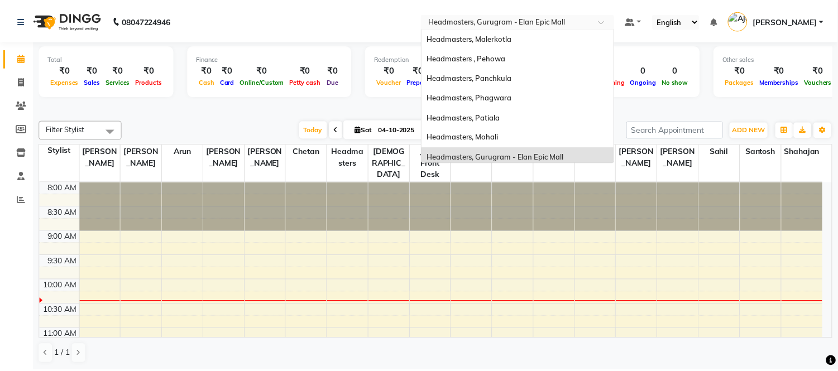
scroll to position [119, 0]
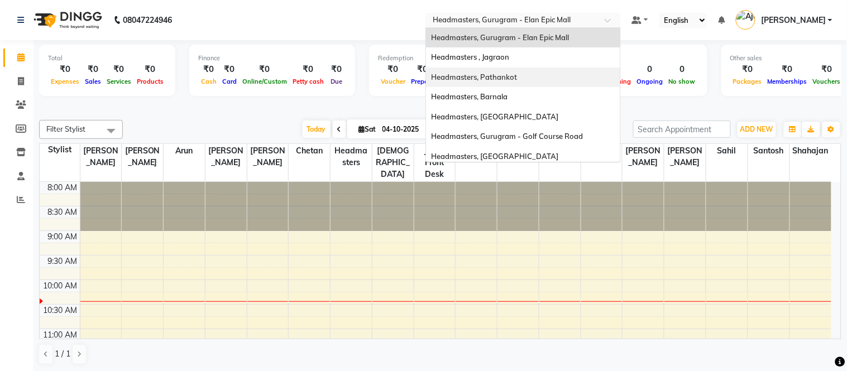
click at [291, 98] on div "Total ₹0 Expenses ₹0 Sales ₹0 Services ₹0 Products Finance ₹0 Cash ₹0 Card ₹0 O…" at bounding box center [440, 72] width 802 height 55
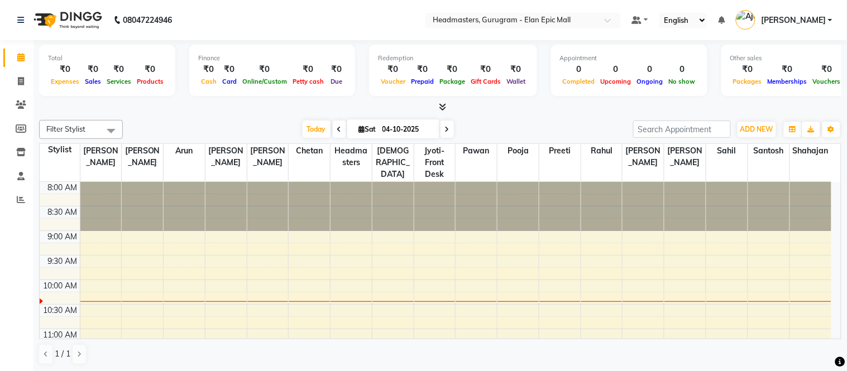
click at [444, 103] on icon at bounding box center [442, 107] width 7 height 8
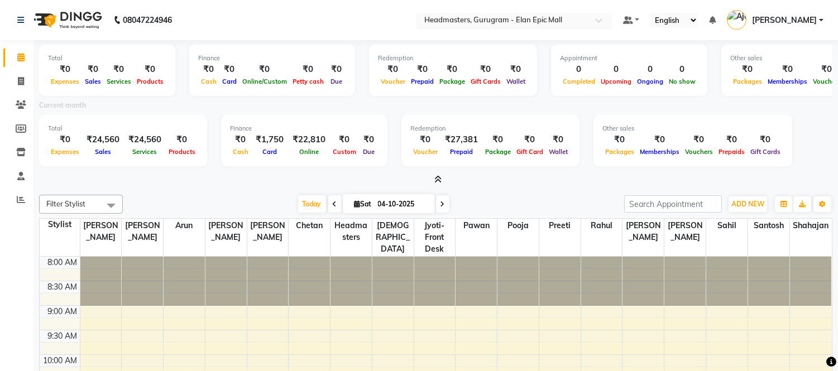
click at [556, 17] on input "text" at bounding box center [503, 21] width 162 height 11
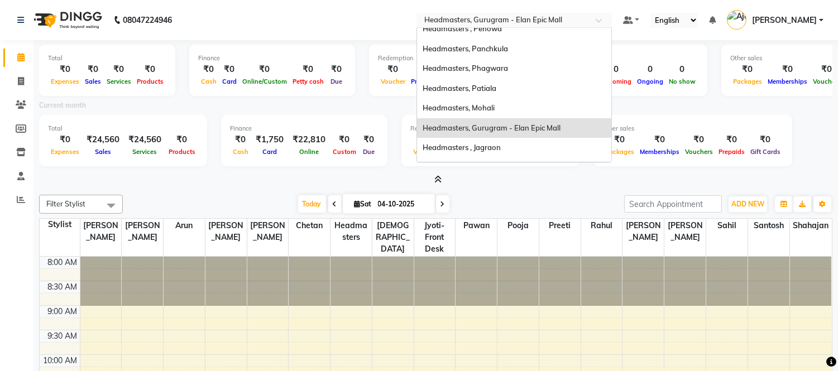
scroll to position [0, 0]
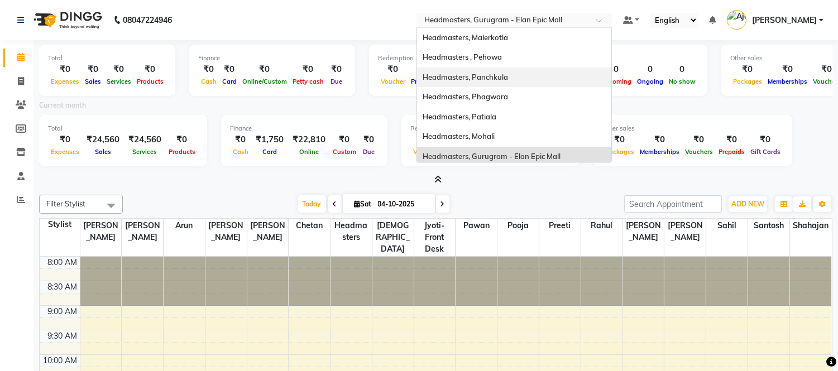
click at [504, 77] on span "Headmasters, Panchkula" at bounding box center [464, 77] width 85 height 9
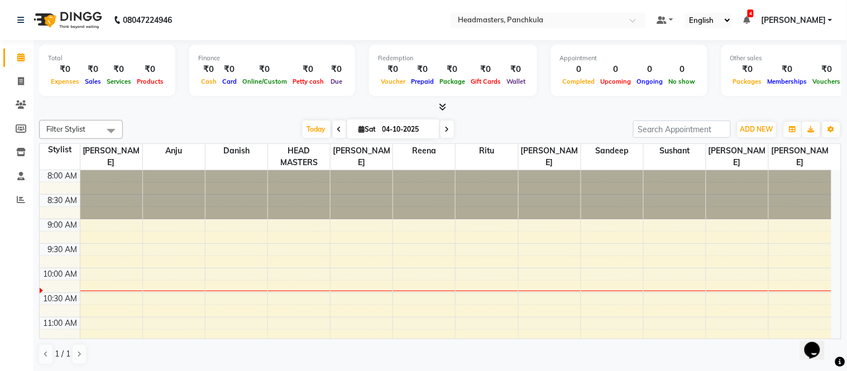
click at [442, 104] on icon at bounding box center [442, 107] width 7 height 8
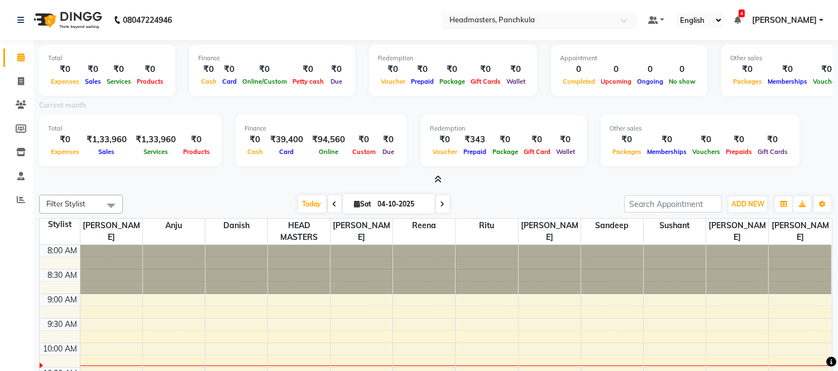
click at [516, 20] on input "text" at bounding box center [528, 21] width 162 height 11
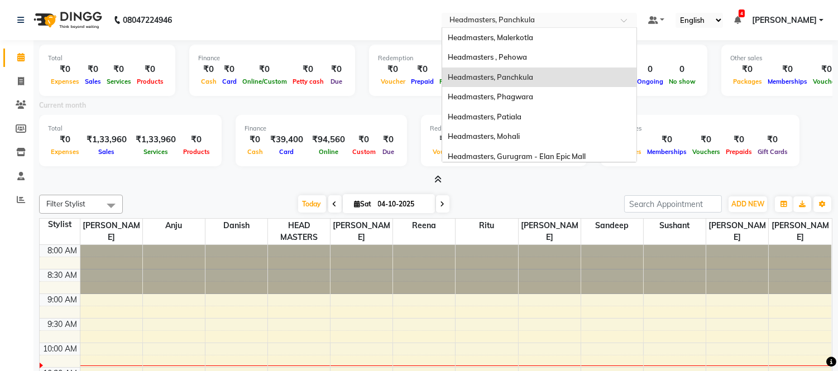
click at [527, 52] on span "Headmasters , Pehowa" at bounding box center [487, 56] width 79 height 9
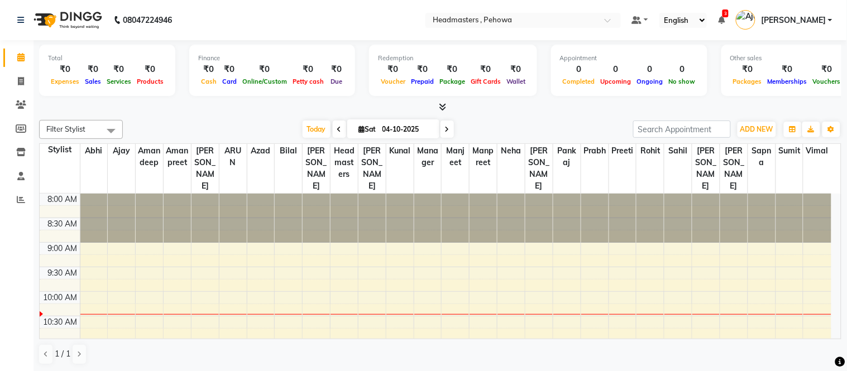
click at [440, 104] on icon at bounding box center [442, 107] width 7 height 8
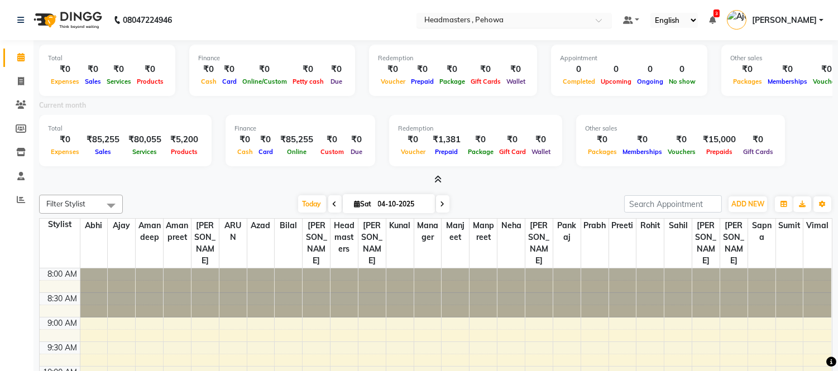
click at [514, 21] on input "text" at bounding box center [503, 21] width 162 height 11
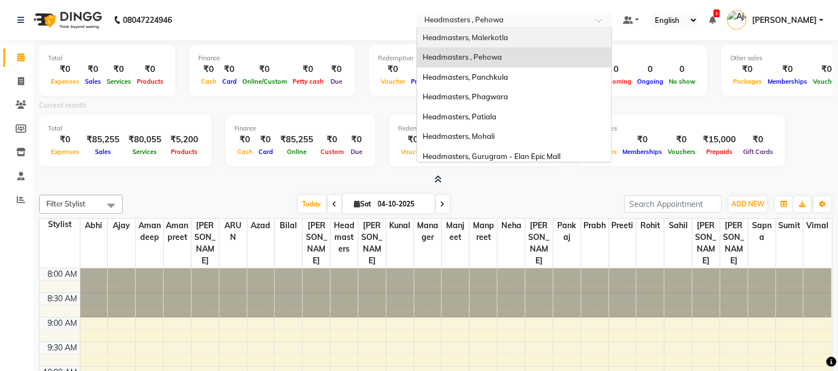
click at [512, 42] on div "Headmasters, Malerkotla" at bounding box center [514, 38] width 194 height 20
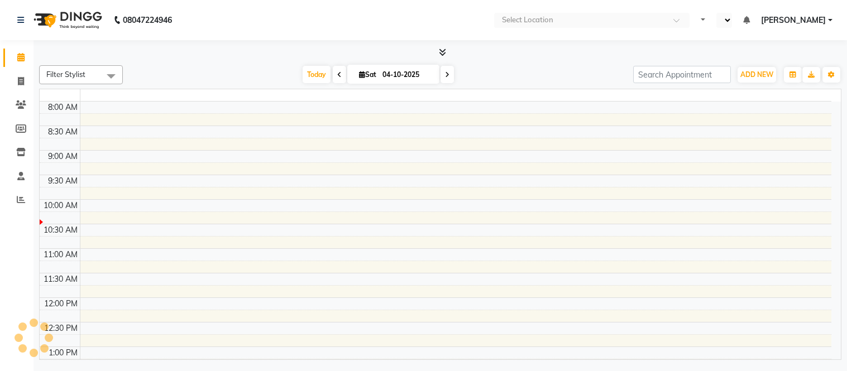
select select "en"
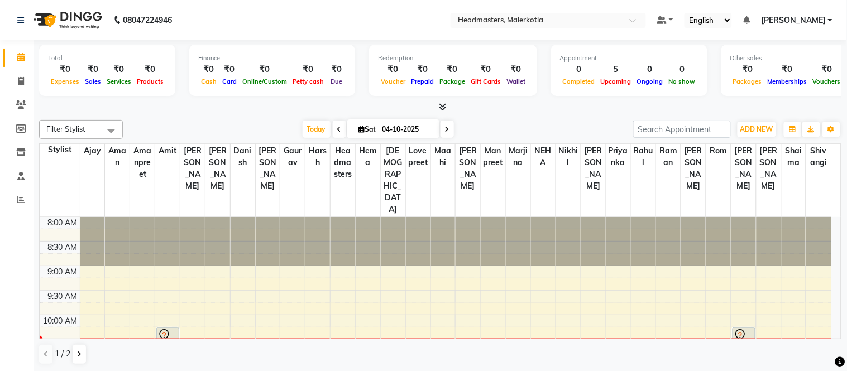
click at [565, 121] on div "Today Sat 04-10-2025" at bounding box center [377, 129] width 499 height 17
click at [25, 54] on span at bounding box center [21, 57] width 20 height 13
click at [443, 104] on icon at bounding box center [442, 107] width 7 height 8
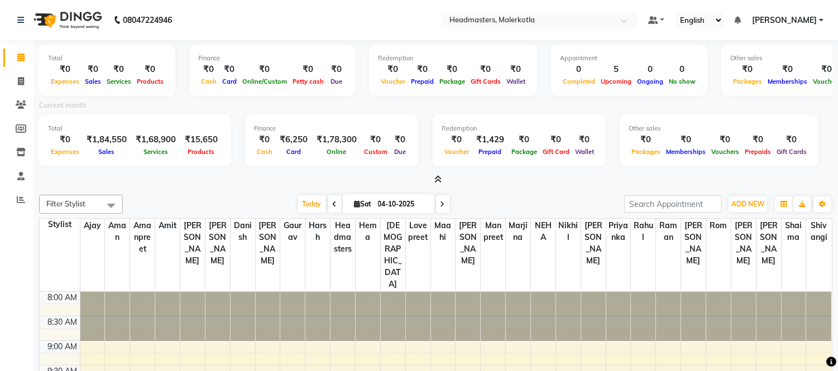
click at [437, 180] on icon at bounding box center [437, 179] width 7 height 8
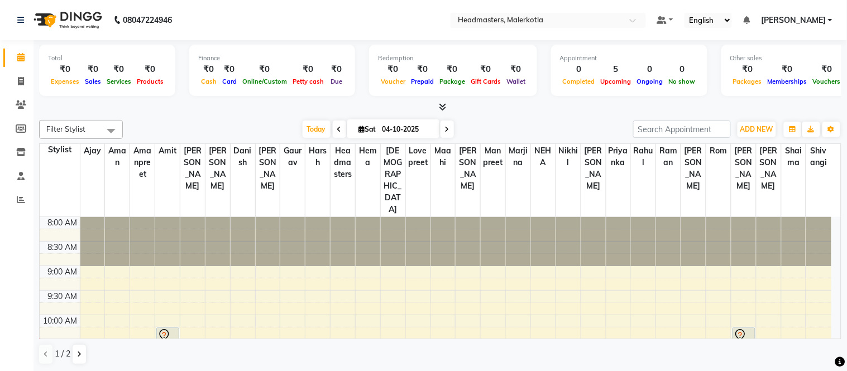
drag, startPoint x: 314, startPoint y: 6, endPoint x: 313, endPoint y: 0, distance: 6.2
click at [313, 0] on nav "08047224946 Select Location × Headmasters, Malerkotla Default Panel My Panel En…" at bounding box center [423, 20] width 847 height 40
click at [443, 106] on icon at bounding box center [442, 107] width 7 height 8
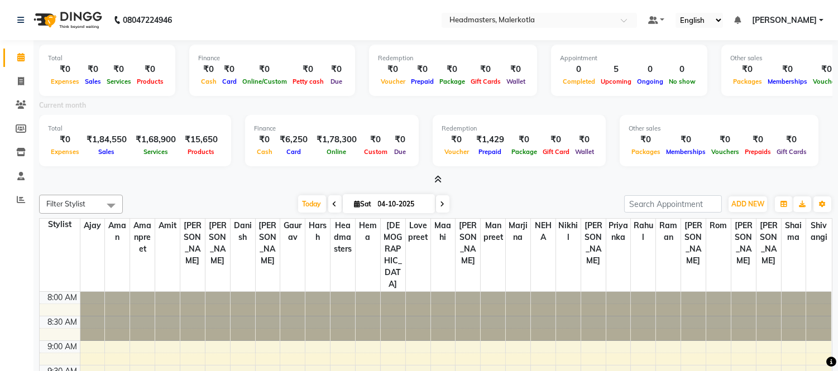
click at [436, 179] on icon at bounding box center [437, 179] width 7 height 8
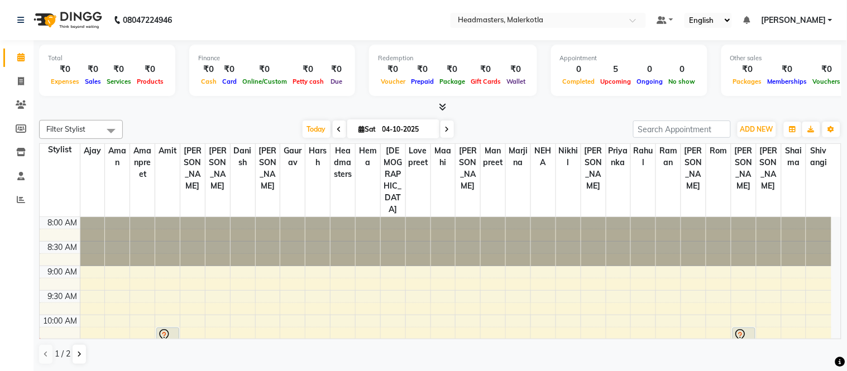
click at [232, 129] on div "Today Sat 04-10-2025" at bounding box center [377, 129] width 499 height 17
click at [539, 7] on nav "08047224946 Select Location × Headmasters, Malerkotla Default Panel My Panel En…" at bounding box center [423, 20] width 847 height 40
click at [542, 18] on input "text" at bounding box center [537, 21] width 162 height 11
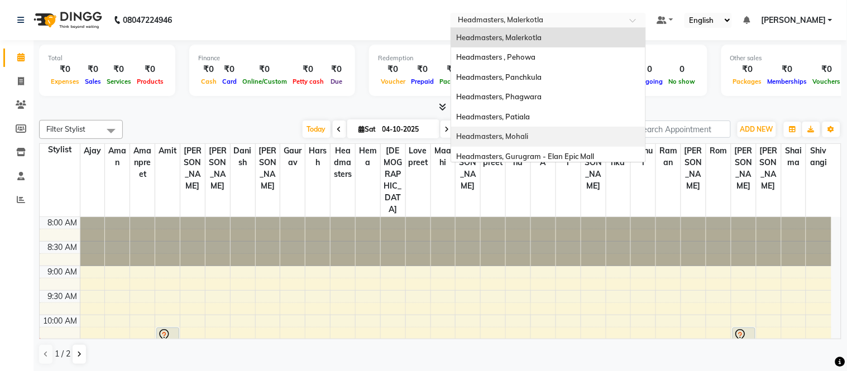
click at [529, 133] on span "Headmasters, Mohali" at bounding box center [493, 136] width 72 height 9
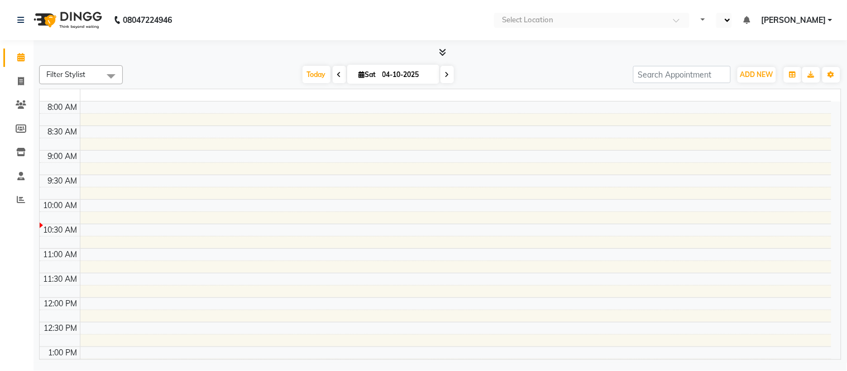
select select "en"
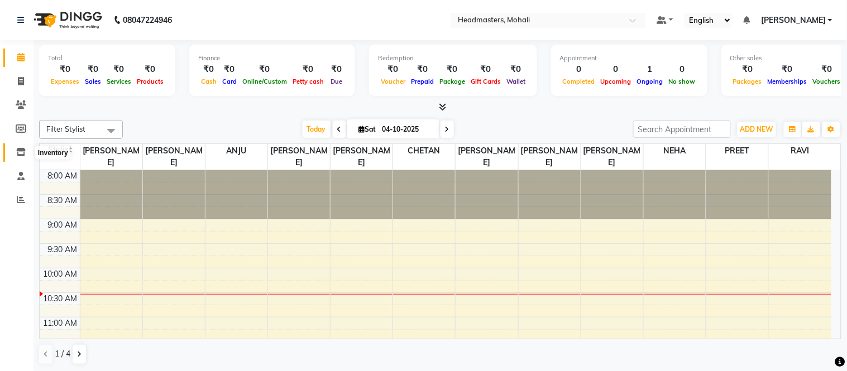
click at [20, 147] on span at bounding box center [21, 152] width 20 height 13
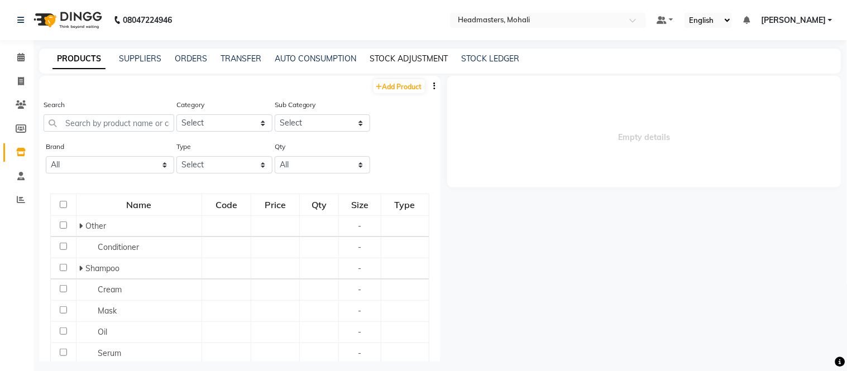
click at [400, 56] on link "STOCK ADJUSTMENT" at bounding box center [408, 59] width 78 height 10
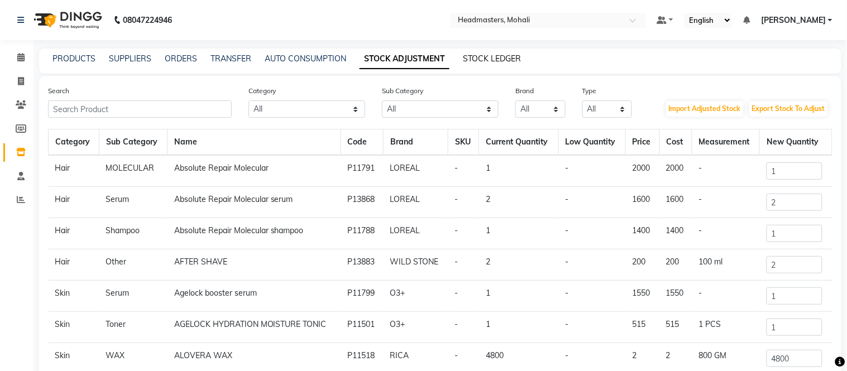
click at [506, 60] on link "STOCK LEDGER" at bounding box center [492, 59] width 58 height 10
select select "all"
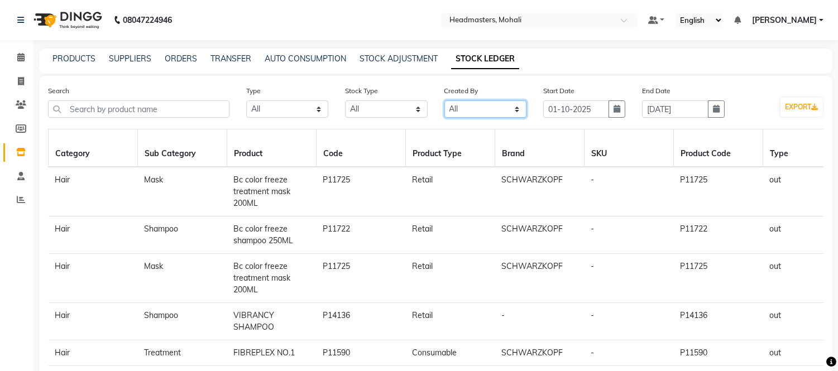
click at [477, 113] on select "Select All Admin Arshdeep NEETU - FRONT DESK Yamini" at bounding box center [485, 108] width 82 height 17
click at [352, 107] on select "Select All New Stock Adjustment Return Transfer In Other Internal Use Damaged E…" at bounding box center [386, 108] width 82 height 17
click at [316, 106] on select "Select All In Out" at bounding box center [287, 108] width 82 height 17
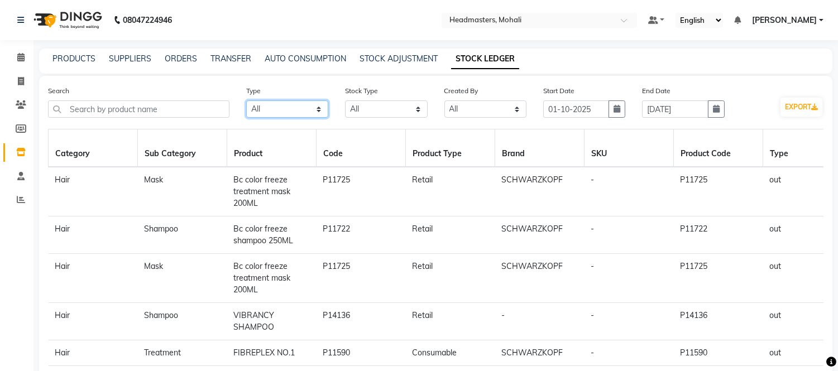
click at [316, 106] on select "Select All In Out" at bounding box center [287, 108] width 82 height 17
drag, startPoint x: 487, startPoint y: 109, endPoint x: 504, endPoint y: 109, distance: 17.3
click at [487, 109] on select "Select All Admin Arshdeep NEETU - FRONT DESK Yamini" at bounding box center [485, 108] width 82 height 17
click at [581, 109] on input "01-10-2025" at bounding box center [576, 108] width 66 height 17
select select "10"
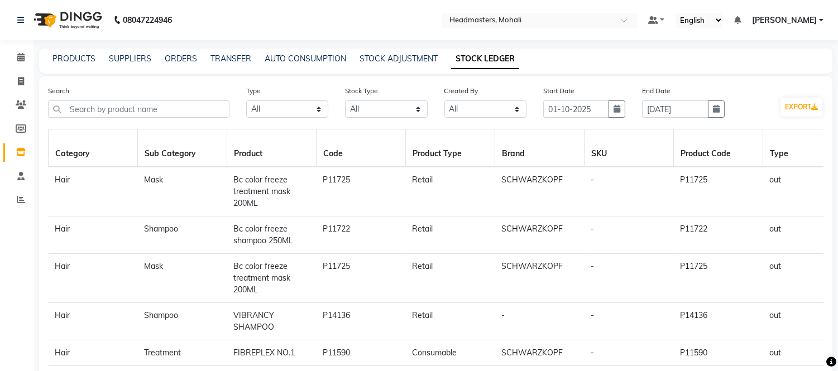
select select "2025"
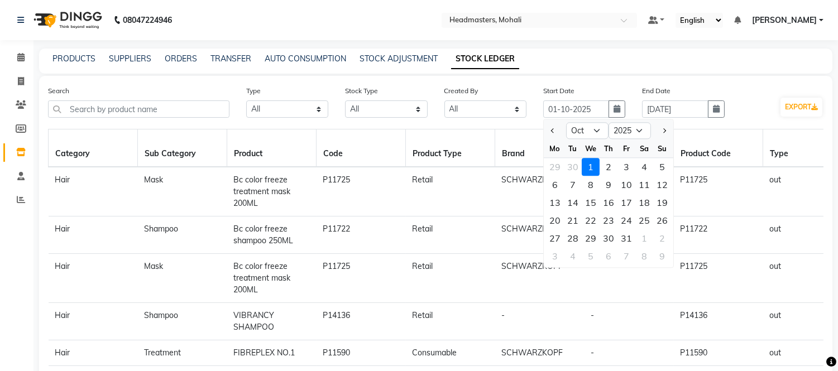
click at [542, 76] on div "Search Type Select All In Out Stock Type Select All New Stock Adjustment Return…" at bounding box center [435, 338] width 793 height 525
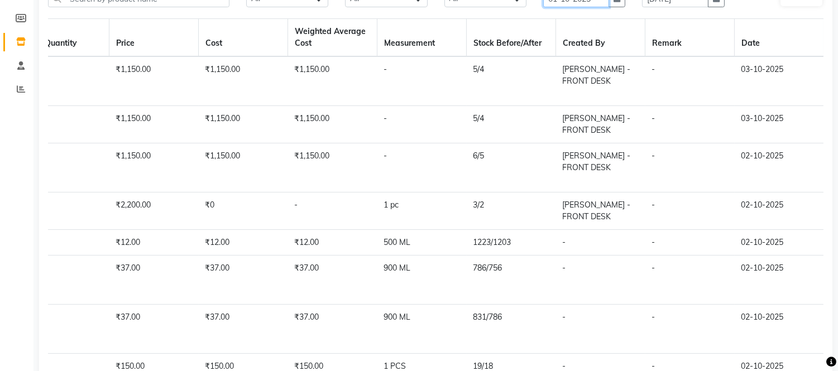
scroll to position [255, 0]
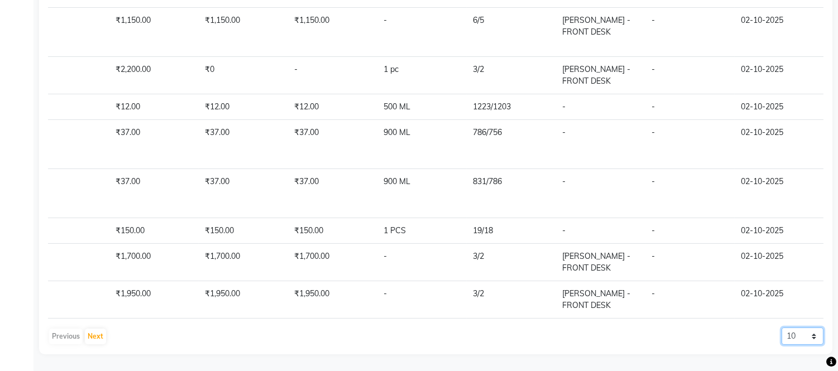
click at [799, 331] on select "10 20 50" at bounding box center [802, 336] width 42 height 17
select select "50"
click at [781, 328] on select "10 20 50" at bounding box center [802, 336] width 42 height 17
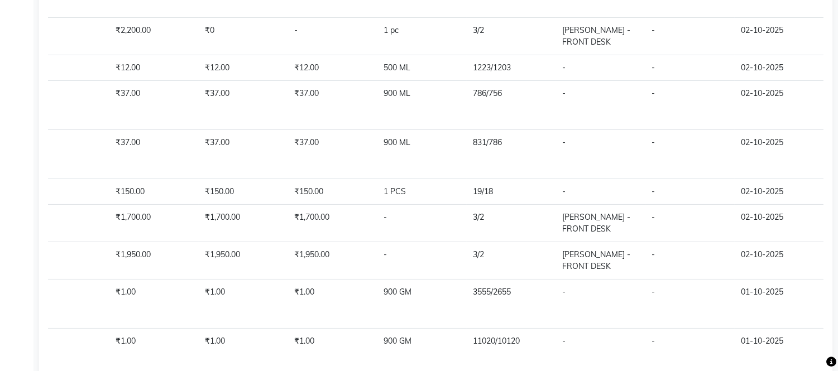
scroll to position [0, 0]
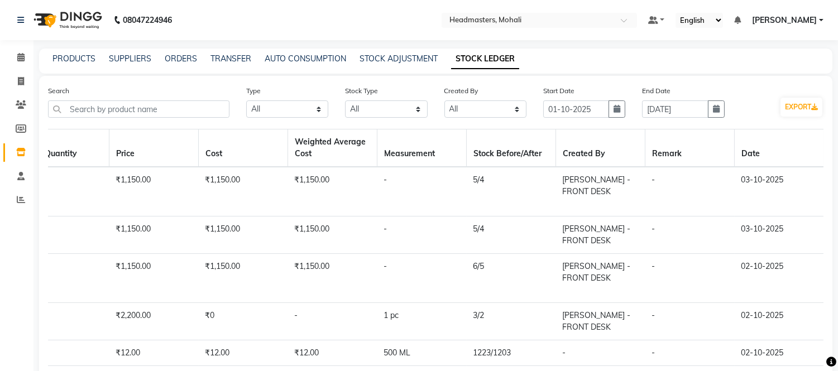
click at [833, 363] on icon at bounding box center [831, 362] width 10 height 10
drag, startPoint x: 320, startPoint y: 21, endPoint x: 311, endPoint y: 4, distance: 19.2
click at [320, 19] on nav "08047224946 Select Location × Headmasters, Mohali Default Panel My Panel Englis…" at bounding box center [419, 20] width 838 height 40
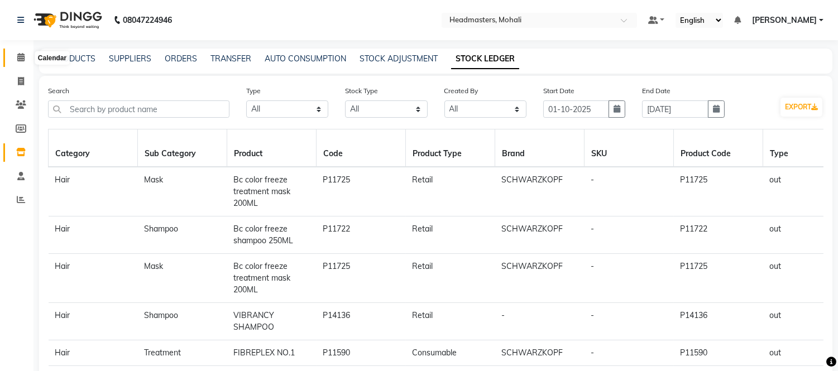
click at [20, 53] on icon at bounding box center [20, 57] width 7 height 8
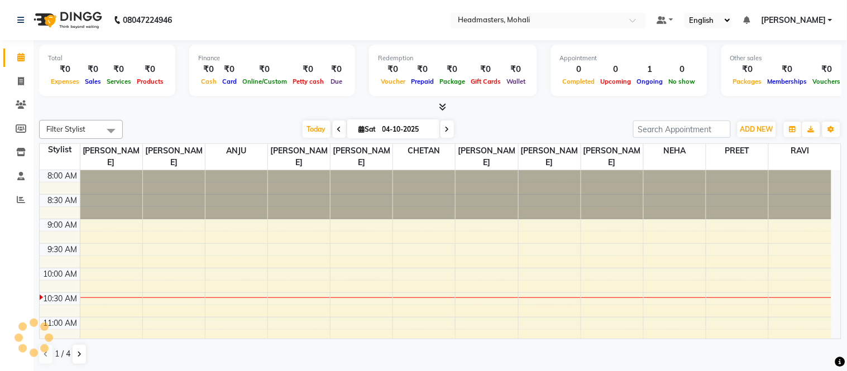
scroll to position [99, 0]
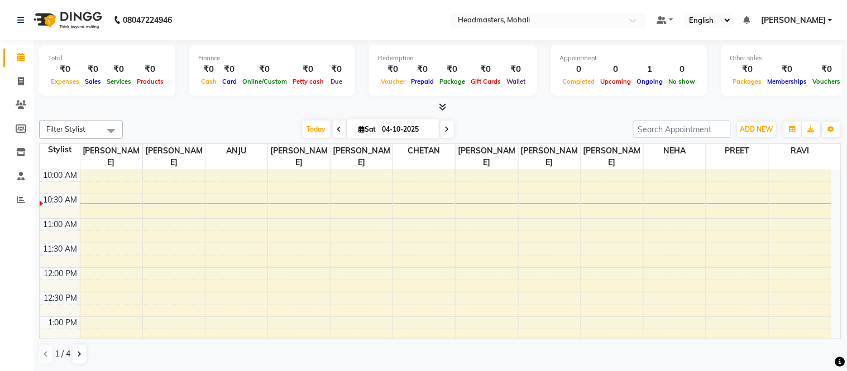
click at [382, 34] on nav "08047224946 Select Location × Headmasters, Mohali Default Panel My Panel Englis…" at bounding box center [423, 20] width 847 height 40
click at [505, 34] on nav "08047224946 Select Location × Headmasters, Mohali Default Panel My Panel Englis…" at bounding box center [423, 20] width 847 height 40
click at [506, 28] on nav "08047224946 Select Location × Headmasters, Mohali Default Panel My Panel Englis…" at bounding box center [423, 20] width 847 height 40
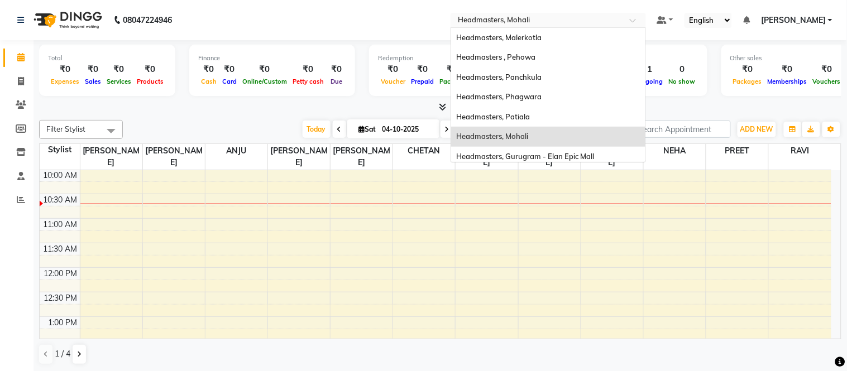
click at [560, 23] on input "text" at bounding box center [537, 21] width 162 height 11
drag, startPoint x: 560, startPoint y: 44, endPoint x: 562, endPoint y: 37, distance: 6.5
click at [561, 41] on div "Headmasters, Malerkotla" at bounding box center [548, 38] width 194 height 20
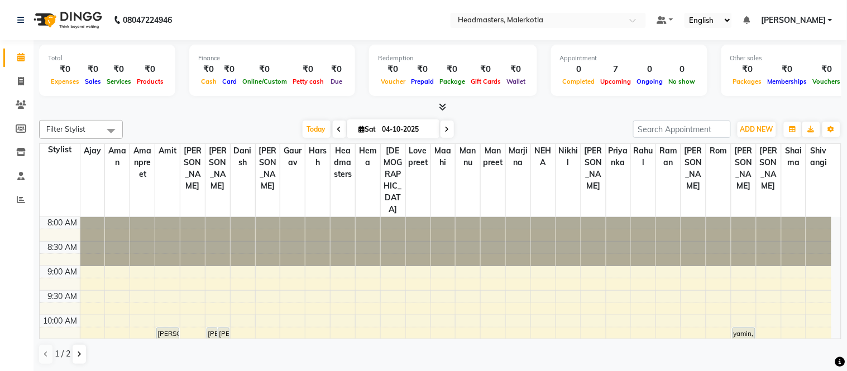
drag, startPoint x: 177, startPoint y: 12, endPoint x: 180, endPoint y: 6, distance: 7.1
click at [179, 9] on div "[PHONE_NUMBER] Need Help? Call us on [PHONE_NUMBER]" at bounding box center [94, 19] width 171 height 31
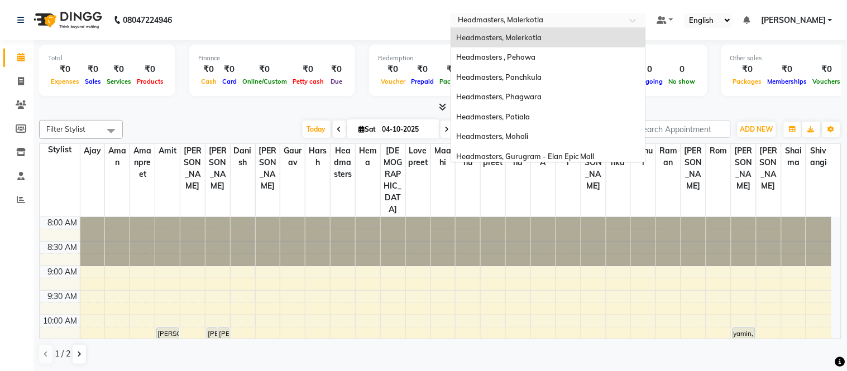
click at [565, 17] on input "text" at bounding box center [537, 21] width 162 height 11
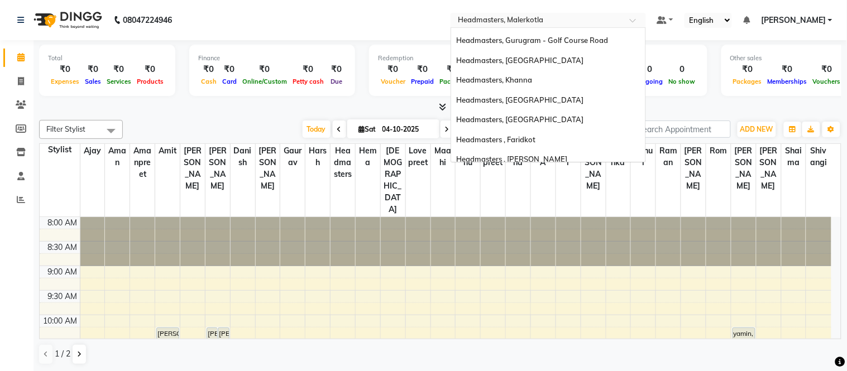
scroll to position [222, 0]
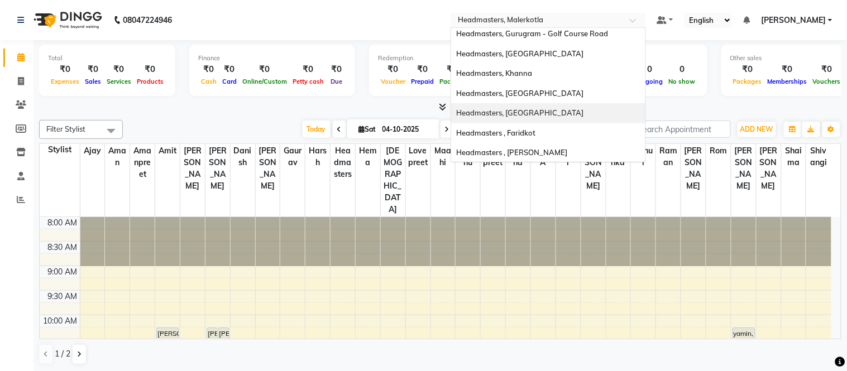
click at [550, 113] on span "Headmasters, [GEOGRAPHIC_DATA]" at bounding box center [520, 112] width 127 height 9
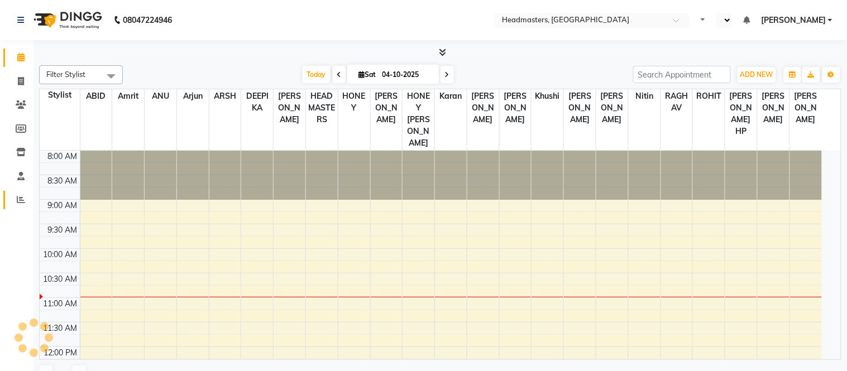
click at [12, 196] on span at bounding box center [21, 200] width 20 height 13
click at [22, 195] on icon at bounding box center [21, 199] width 8 height 8
select select "en"
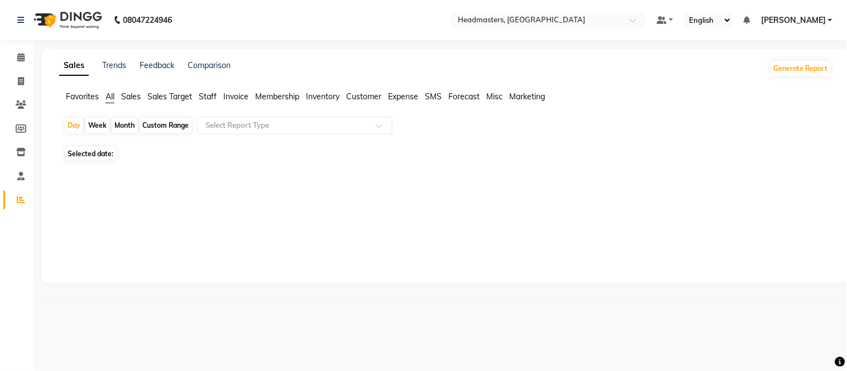
click at [87, 97] on span "Favorites" at bounding box center [82, 97] width 33 height 10
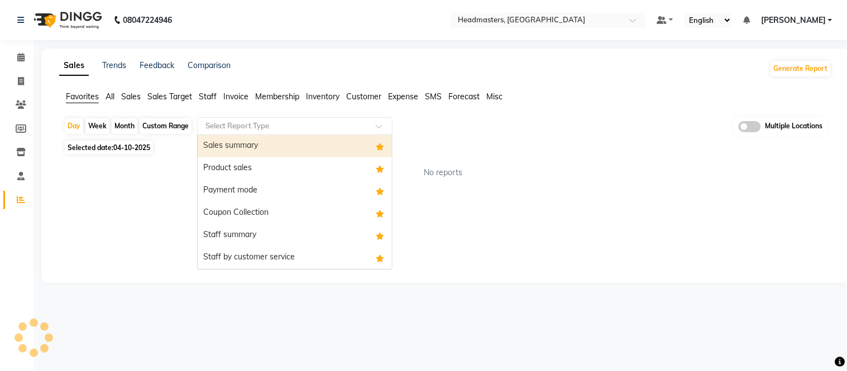
click at [279, 132] on div "Select Report Type" at bounding box center [294, 126] width 195 height 18
click at [249, 151] on div "Sales summary" at bounding box center [295, 146] width 194 height 22
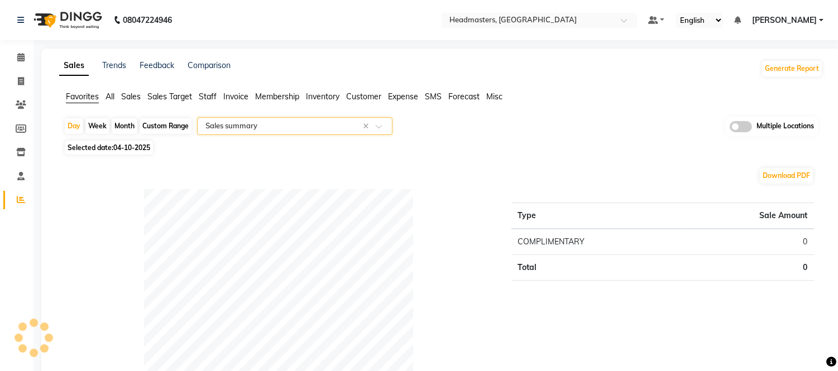
click at [125, 152] on span "04-10-2025" at bounding box center [131, 147] width 37 height 8
select select "10"
select select "2025"
select select "full_report"
select select "csv"
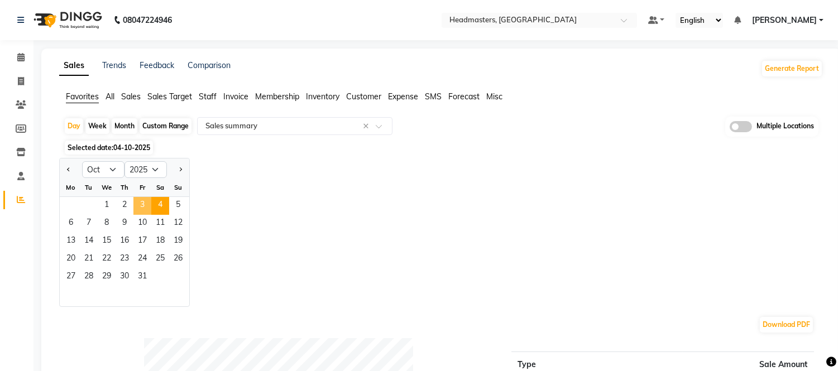
click at [144, 200] on span "3" at bounding box center [142, 206] width 18 height 18
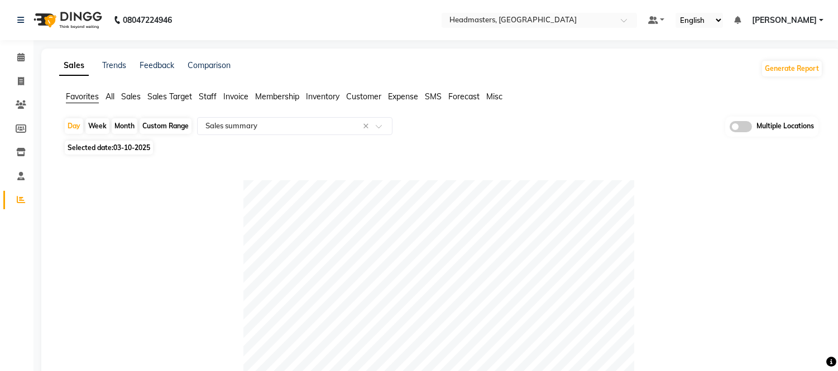
click at [521, 8] on nav "08047224946 Select Location × Headmasters, [GEOGRAPHIC_DATA] Default Panel My P…" at bounding box center [419, 20] width 838 height 40
click at [118, 149] on span "03-10-2025" at bounding box center [131, 147] width 37 height 8
select select "10"
select select "2025"
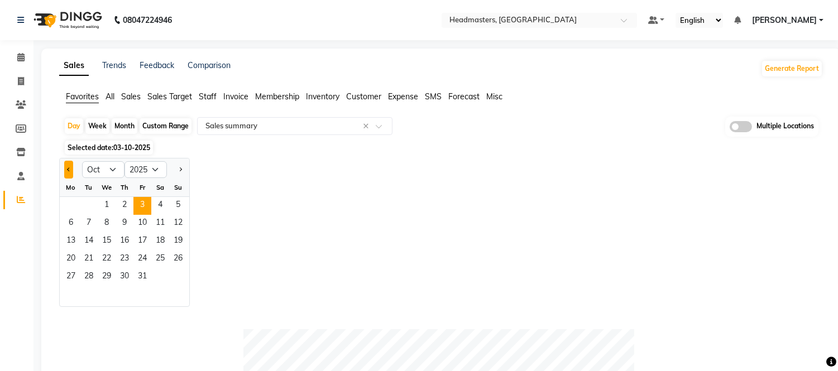
click at [70, 166] on button "Previous month" at bounding box center [68, 170] width 9 height 18
select select "9"
click at [180, 254] on span "28" at bounding box center [178, 260] width 18 height 18
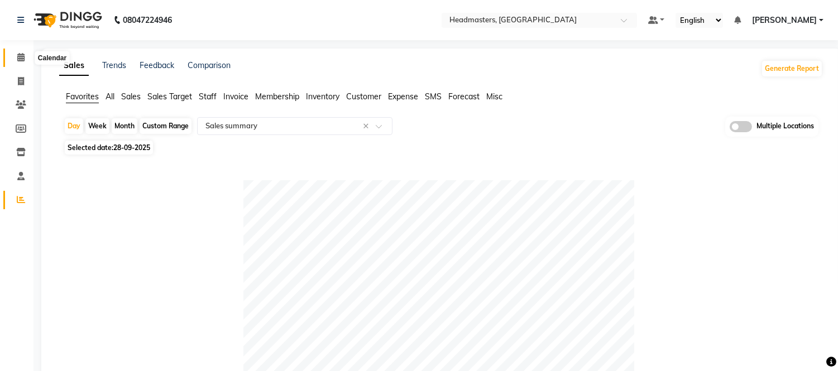
drag, startPoint x: 13, startPoint y: 52, endPoint x: 32, endPoint y: 51, distance: 19.0
click at [13, 52] on span at bounding box center [21, 57] width 20 height 13
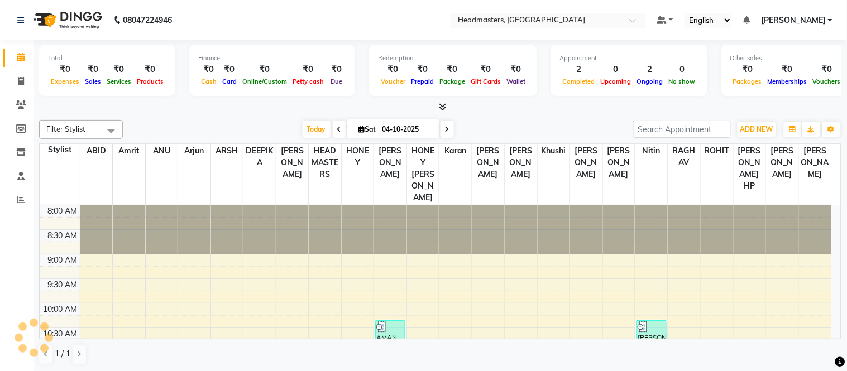
scroll to position [148, 0]
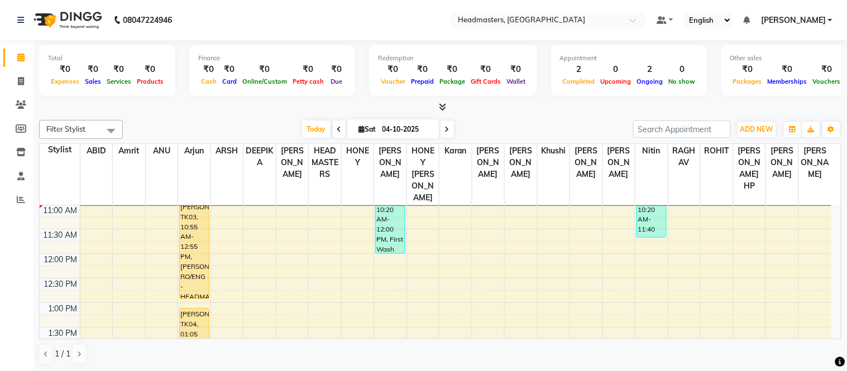
click at [225, 6] on nav "08047224946 Select Location × Headmasters, [GEOGRAPHIC_DATA] Default Panel My P…" at bounding box center [423, 20] width 847 height 40
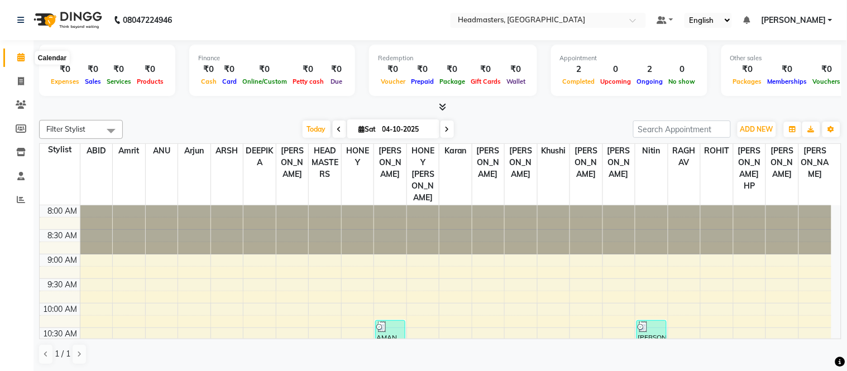
click at [24, 53] on span at bounding box center [21, 57] width 20 height 13
click at [18, 57] on icon at bounding box center [20, 57] width 7 height 8
drag, startPoint x: 184, startPoint y: 9, endPoint x: 186, endPoint y: 2, distance: 7.4
click at [184, 8] on nav "[PHONE_NUMBER] Need Help? Call us on 08047224946 Select Location × Headmasters,…" at bounding box center [423, 20] width 847 height 40
drag, startPoint x: 225, startPoint y: 17, endPoint x: 227, endPoint y: 11, distance: 5.8
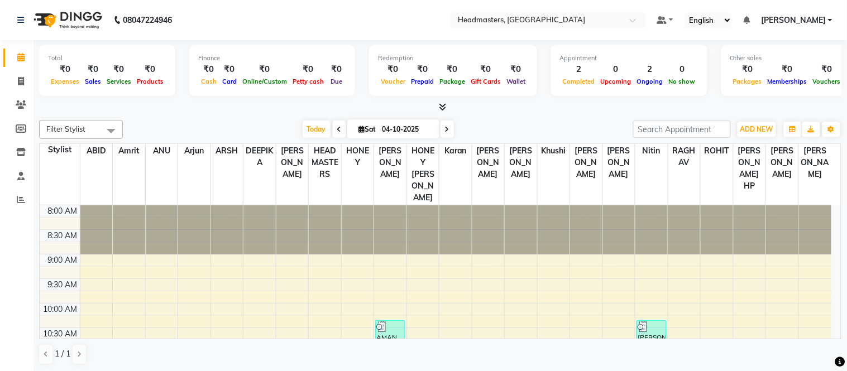
click at [227, 13] on nav "08047224946 Select Location × Headmasters, [GEOGRAPHIC_DATA] Default Panel My P…" at bounding box center [423, 20] width 847 height 40
click at [204, 14] on nav "08047224946 Select Location × Headmasters, [GEOGRAPHIC_DATA] Default Panel My P…" at bounding box center [423, 20] width 847 height 40
click at [18, 155] on icon at bounding box center [20, 152] width 9 height 8
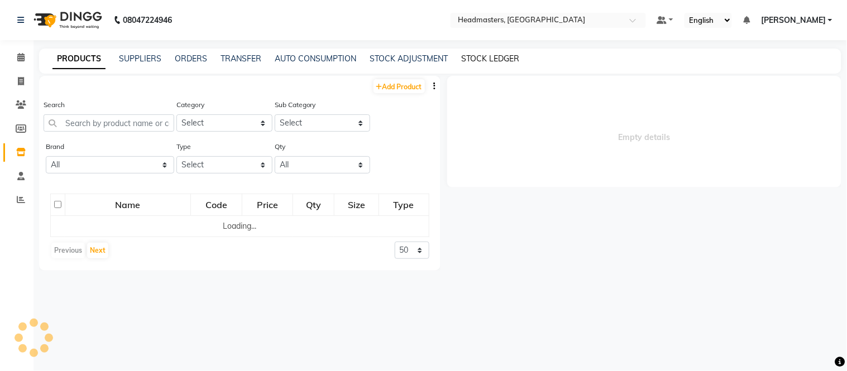
click at [477, 58] on link "STOCK LEDGER" at bounding box center [490, 59] width 58 height 10
select select "all"
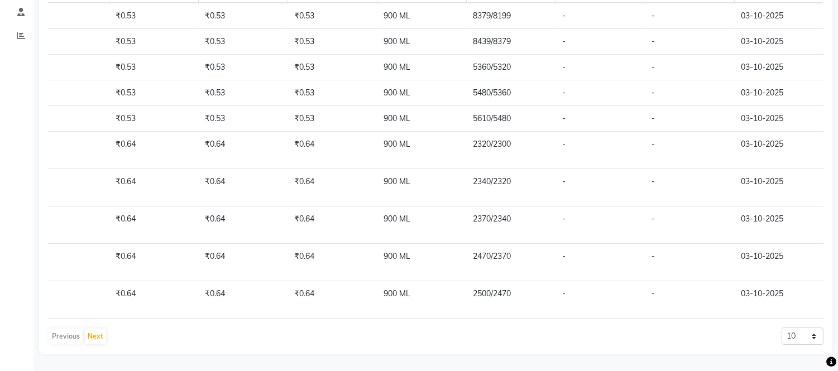
scroll to position [173, 0]
click at [803, 335] on select "10 20 50" at bounding box center [802, 336] width 42 height 17
select select "50"
click at [781, 328] on select "10 20 50" at bounding box center [802, 336] width 42 height 17
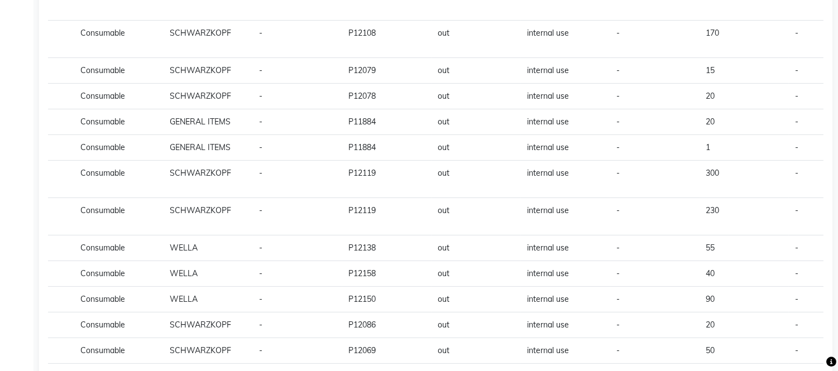
scroll to position [0, 0]
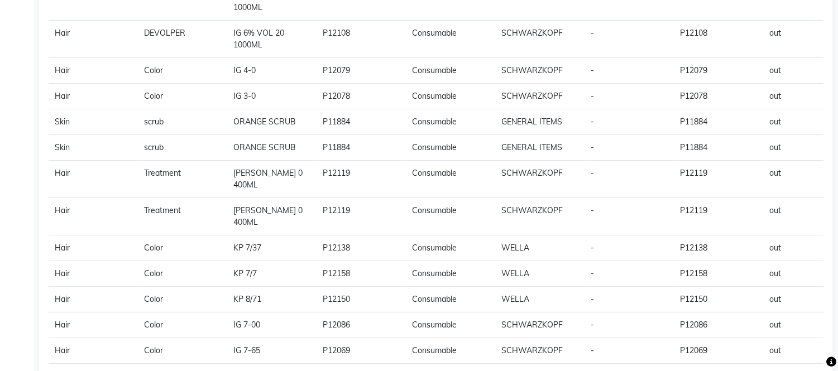
drag, startPoint x: 526, startPoint y: 172, endPoint x: 49, endPoint y: 174, distance: 476.6
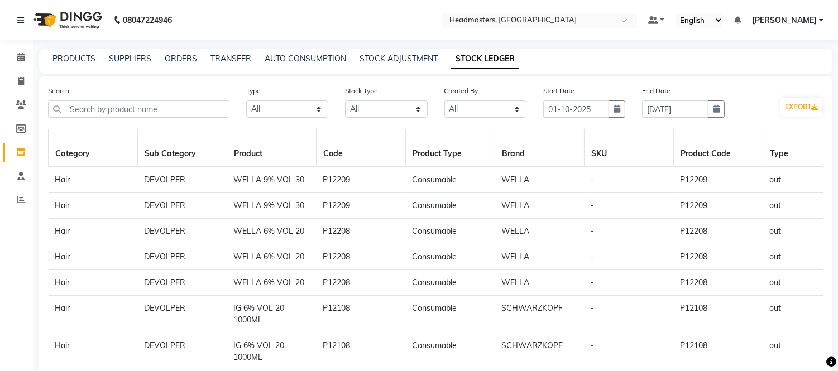
click at [599, 65] on div "PRODUCTS SUPPLIERS ORDERS TRANSFER AUTO CONSUMPTION STOCK ADJUSTMENT STOCK LEDG…" at bounding box center [435, 61] width 793 height 25
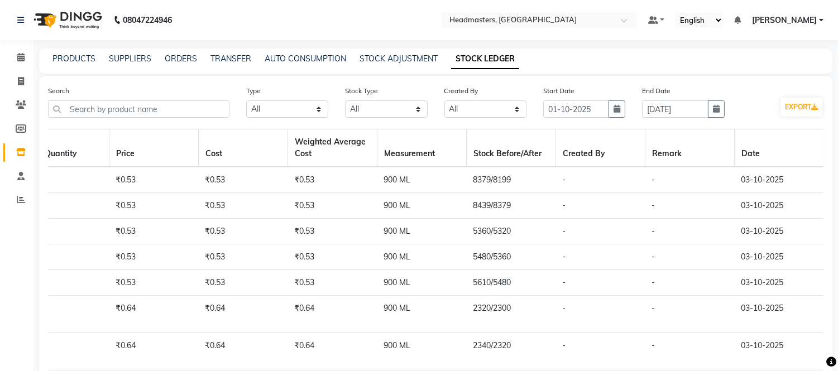
drag, startPoint x: 342, startPoint y: 26, endPoint x: 330, endPoint y: 7, distance: 22.8
click at [339, 22] on nav "08047224946 Select Location × Headmasters, [GEOGRAPHIC_DATA] Default Panel My P…" at bounding box center [419, 20] width 838 height 40
click at [21, 56] on icon at bounding box center [20, 57] width 7 height 8
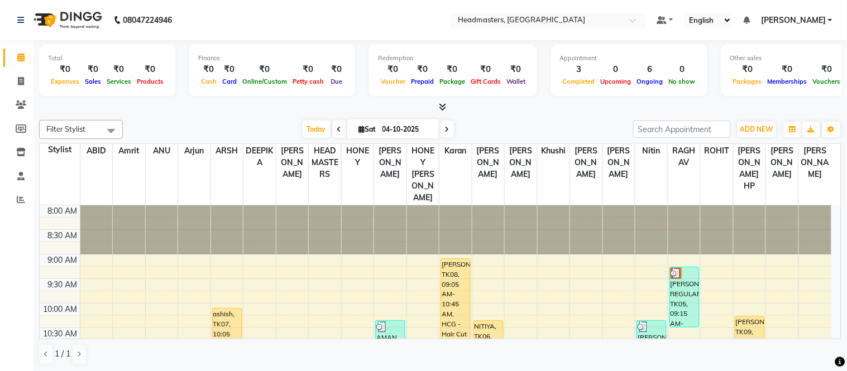
click at [326, 23] on nav "08047224946 Select Location × Headmasters, [GEOGRAPHIC_DATA] Default Panel My P…" at bounding box center [423, 20] width 847 height 40
click at [211, 22] on nav "08047224946 Select Location × Headmasters, [GEOGRAPHIC_DATA] Default Panel My P…" at bounding box center [423, 20] width 847 height 40
click at [250, 4] on nav "08047224946 Select Location × Headmasters, [GEOGRAPHIC_DATA] Default Panel My P…" at bounding box center [423, 20] width 847 height 40
click at [238, 19] on nav "08047224946 Select Location × Headmasters, [GEOGRAPHIC_DATA] Default Panel My P…" at bounding box center [423, 20] width 847 height 40
drag, startPoint x: 260, startPoint y: 25, endPoint x: 261, endPoint y: 9, distance: 16.3
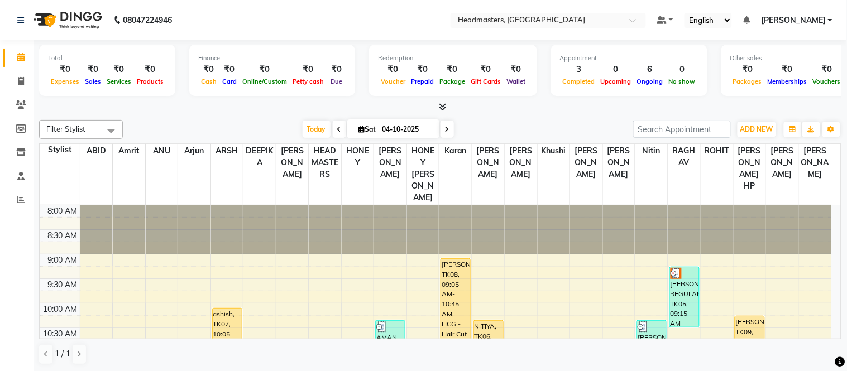
click at [260, 24] on nav "08047224946 Select Location × Headmasters, [GEOGRAPHIC_DATA] Default Panel My P…" at bounding box center [423, 20] width 847 height 40
click at [196, 109] on div at bounding box center [440, 108] width 802 height 12
click at [244, 0] on html "08047224946 Select Location × Headmasters, [GEOGRAPHIC_DATA] Default Panel My P…" at bounding box center [423, 185] width 847 height 371
click at [750, 17] on icon at bounding box center [746, 20] width 7 height 8
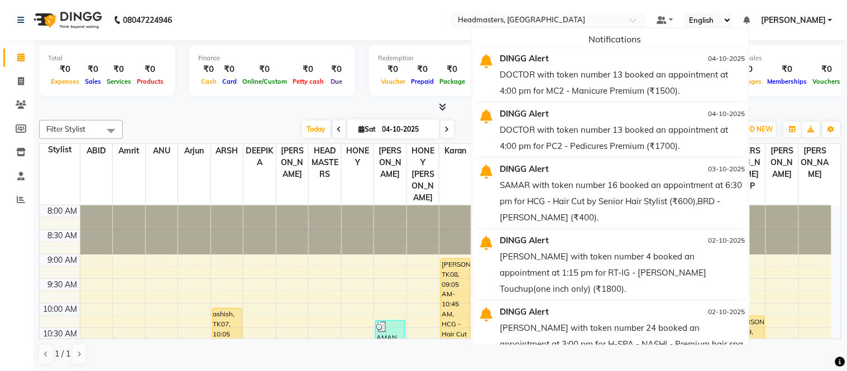
click at [763, 18] on ul "Default Panel My Panel English ENGLISH Español العربية मराठी हिंदी ગુજરાતી தமிழ…" at bounding box center [744, 20] width 186 height 15
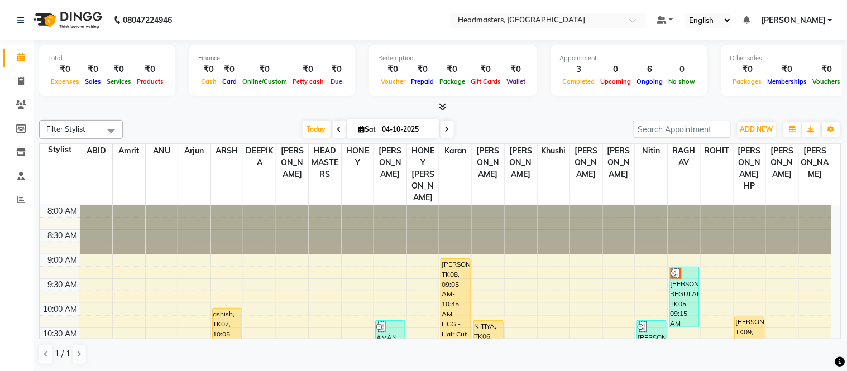
drag, startPoint x: 210, startPoint y: 9, endPoint x: 211, endPoint y: 3, distance: 5.7
click at [210, 8] on nav "[PHONE_NUMBER] Need Help? Call us on 08047224946 Select Location × Headmasters,…" at bounding box center [423, 20] width 847 height 40
